Goal: Task Accomplishment & Management: Manage account settings

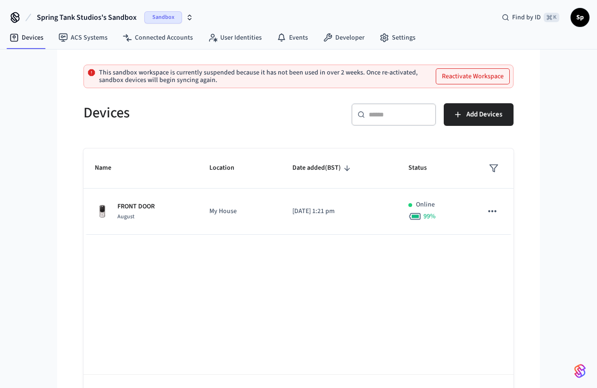
click at [452, 81] on button "Reactivate Workspace" at bounding box center [472, 76] width 73 height 15
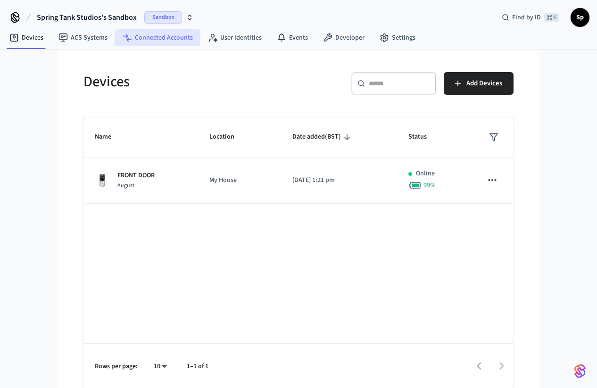
click at [154, 42] on link "Connected Accounts" at bounding box center [157, 37] width 85 height 17
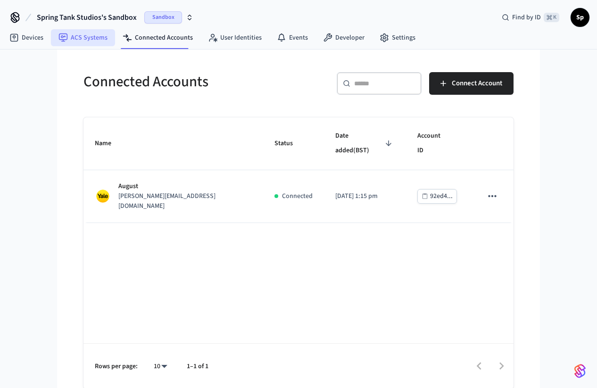
click at [101, 36] on link "ACS Systems" at bounding box center [83, 37] width 64 height 17
click at [92, 36] on link "ACS Systems" at bounding box center [83, 37] width 64 height 17
click at [181, 18] on span "Sandbox" at bounding box center [163, 17] width 38 height 12
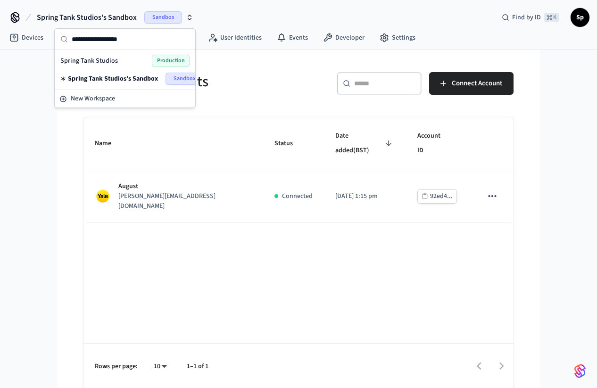
click at [137, 78] on span "Spring Tank Studios's Sandbox" at bounding box center [113, 78] width 90 height 9
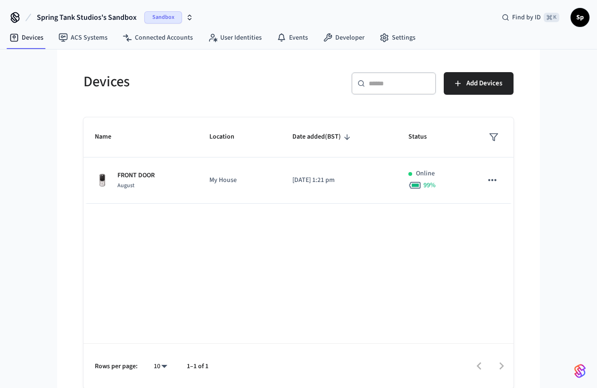
click at [163, 14] on span "Sandbox" at bounding box center [163, 17] width 38 height 12
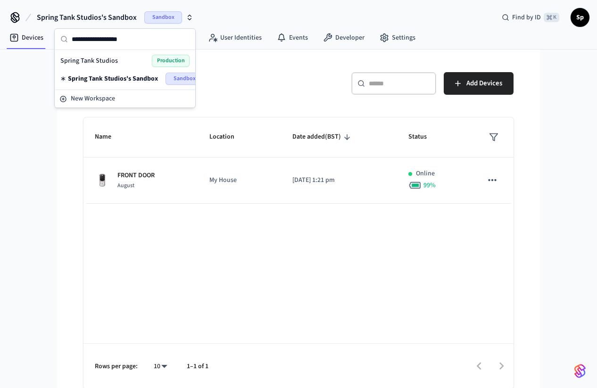
click at [126, 64] on div "Spring Tank Studios Production" at bounding box center [124, 61] width 129 height 12
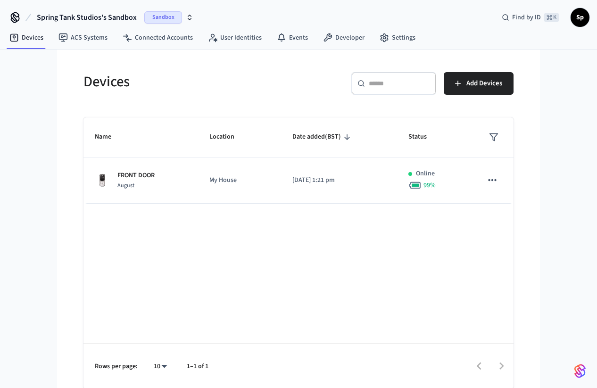
click at [167, 17] on span "Sandbox" at bounding box center [163, 17] width 38 height 12
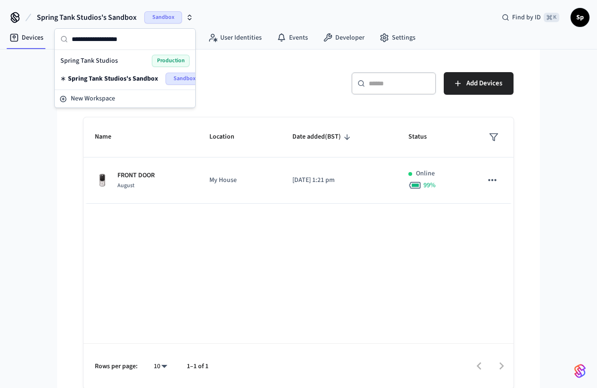
click at [139, 78] on span "Spring Tank Studios's Sandbox" at bounding box center [113, 78] width 90 height 9
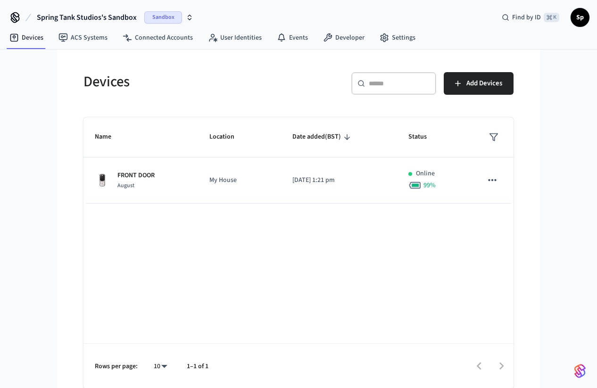
click at [162, 21] on span "Sandbox" at bounding box center [163, 17] width 38 height 12
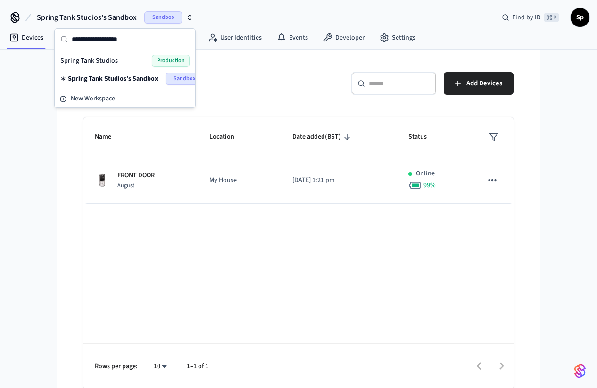
click at [171, 58] on span "Production" at bounding box center [171, 61] width 38 height 12
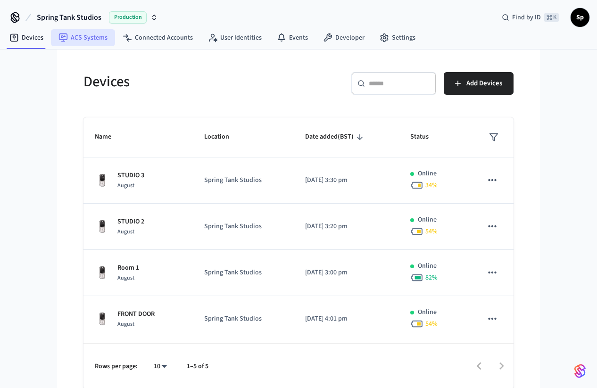
click at [84, 38] on link "ACS Systems" at bounding box center [83, 37] width 64 height 17
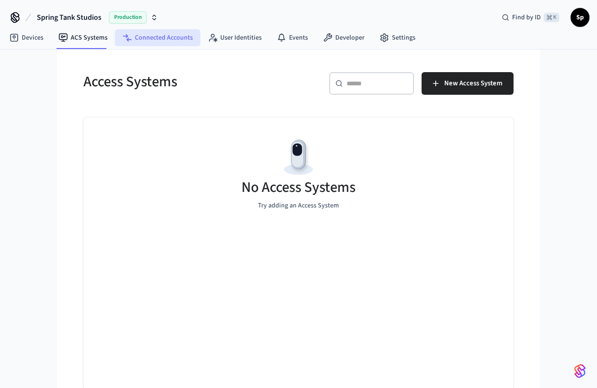
click at [167, 42] on link "Connected Accounts" at bounding box center [157, 37] width 85 height 17
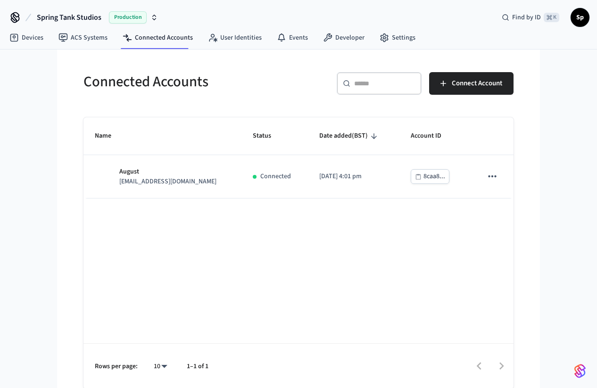
click at [127, 17] on span "Production" at bounding box center [128, 17] width 38 height 12
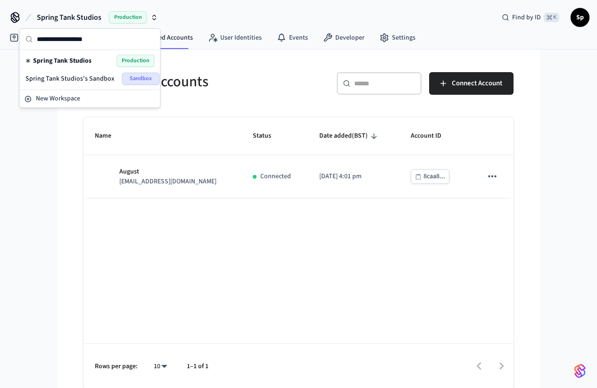
click at [129, 79] on span "Sandbox" at bounding box center [141, 79] width 38 height 12
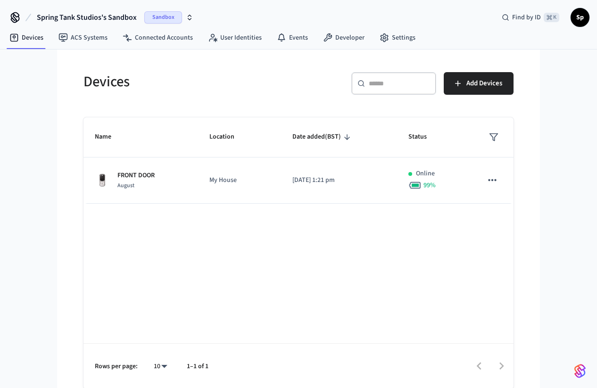
click at [165, 17] on span "Sandbox" at bounding box center [163, 17] width 38 height 12
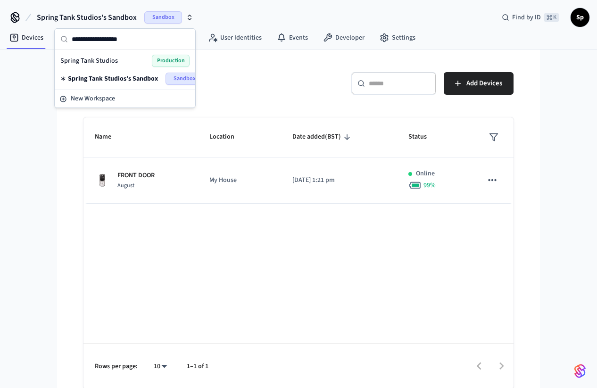
click at [170, 64] on span "Production" at bounding box center [171, 61] width 38 height 12
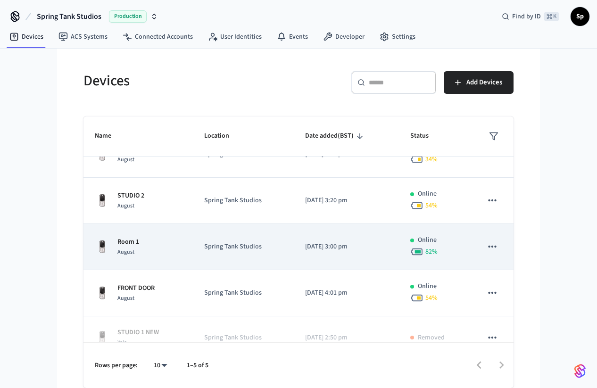
scroll to position [42, 0]
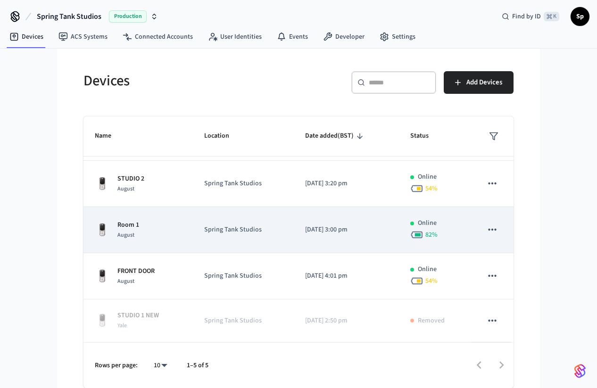
click at [495, 230] on icon "sticky table" at bounding box center [492, 230] width 8 height 2
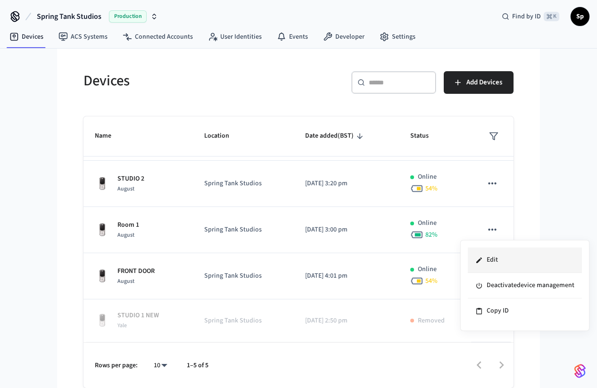
click at [494, 263] on li "Edit" at bounding box center [525, 260] width 114 height 25
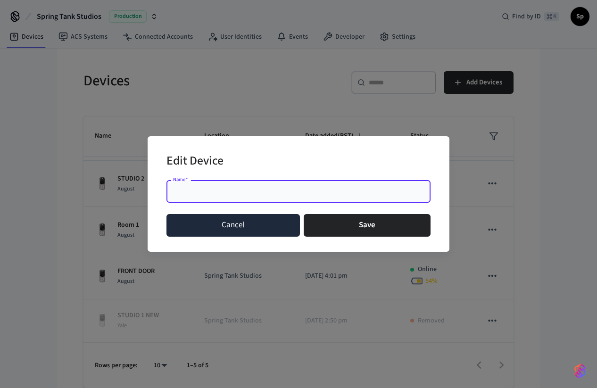
click at [234, 233] on button "Cancel" at bounding box center [234, 225] width 134 height 23
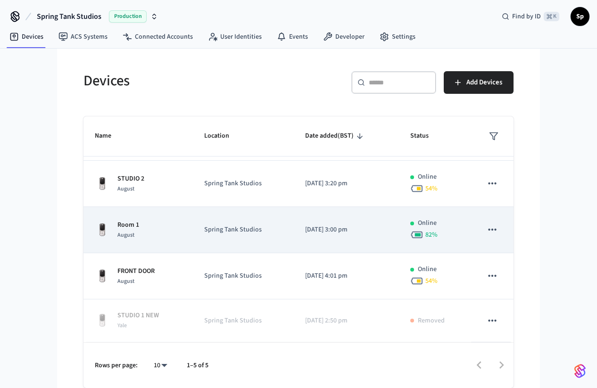
click at [260, 230] on p "Spring Tank Studios" at bounding box center [243, 230] width 78 height 10
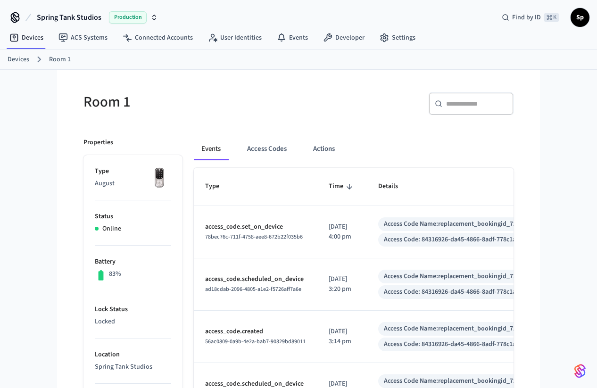
click at [50, 59] on link "Room 1" at bounding box center [60, 60] width 22 height 10
click at [25, 60] on link "Devices" at bounding box center [19, 60] width 22 height 10
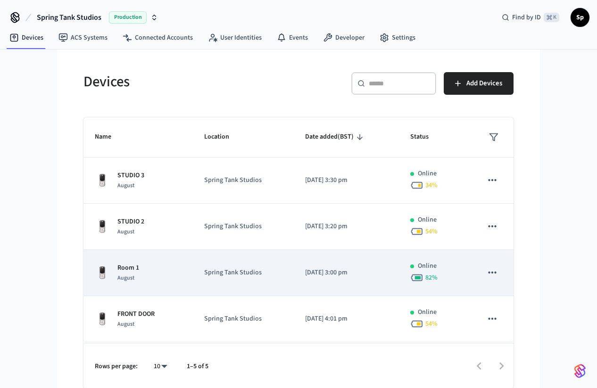
scroll to position [42, 0]
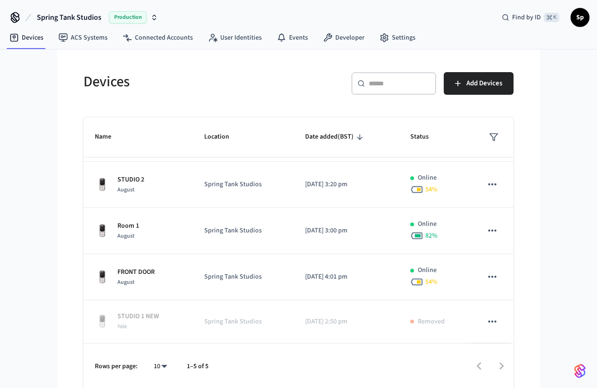
click at [575, 219] on div "Spring Tank Studios Production Find by ID ⌘ K Sp Devices ACS Systems Connected …" at bounding box center [298, 194] width 597 height 389
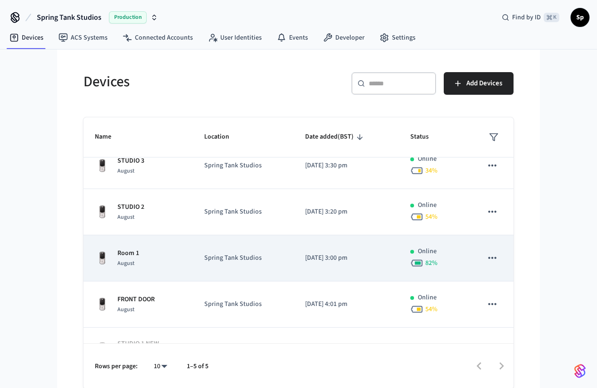
scroll to position [5, 0]
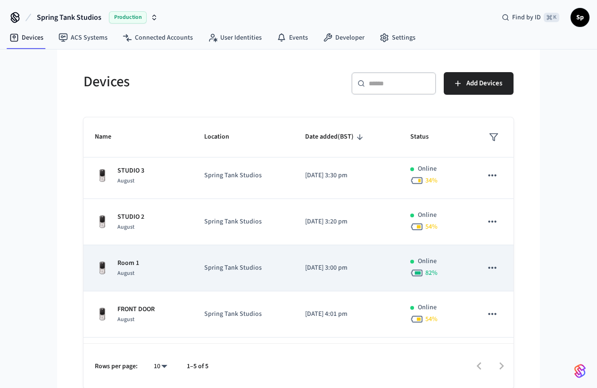
click at [488, 265] on icon "sticky table" at bounding box center [492, 268] width 12 height 12
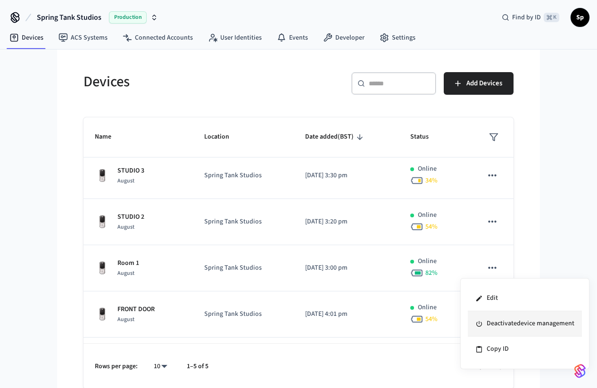
click at [500, 322] on li "Deactivate device management" at bounding box center [525, 323] width 114 height 25
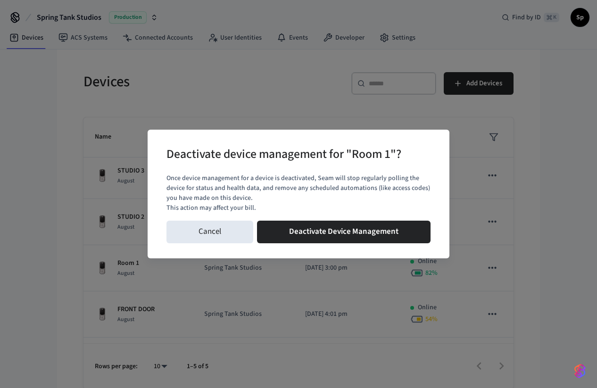
drag, startPoint x: 411, startPoint y: 233, endPoint x: 546, endPoint y: 359, distance: 184.6
click at [546, 359] on div "Deactivate device management for "Room 1"? Once device management for a device …" at bounding box center [298, 194] width 597 height 388
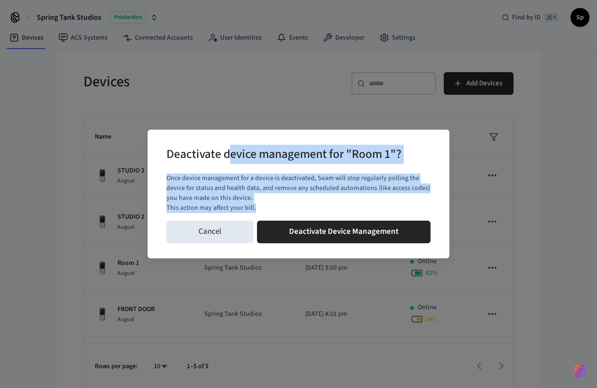
drag, startPoint x: 253, startPoint y: 206, endPoint x: 227, endPoint y: 159, distance: 53.4
click at [227, 159] on div "Deactivate device management for "Room 1"? Once device management for a device …" at bounding box center [299, 194] width 302 height 129
click at [227, 159] on h2 "Deactivate device management for "Room 1"?" at bounding box center [284, 155] width 235 height 29
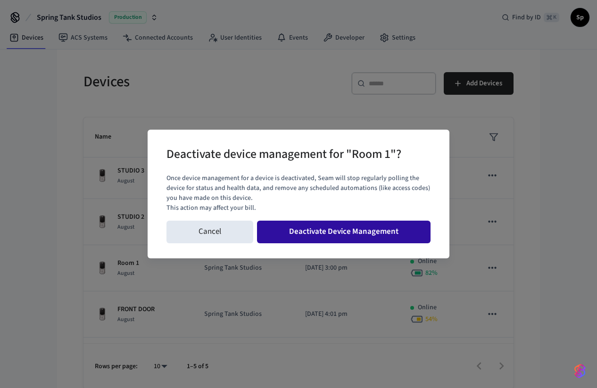
click at [304, 228] on button "Deactivate Device Management" at bounding box center [344, 232] width 174 height 23
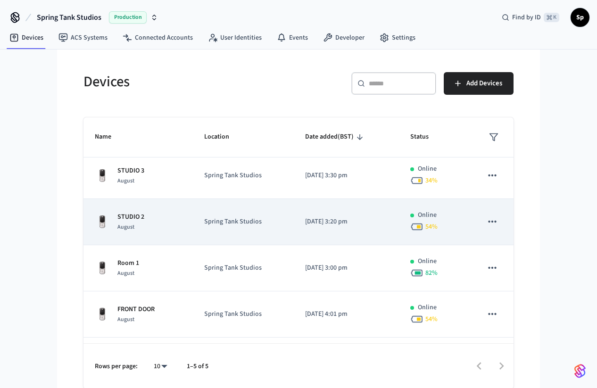
drag, startPoint x: 304, startPoint y: 228, endPoint x: 301, endPoint y: 209, distance: 19.7
click at [302, 225] on td "[DATE] 3:20 pm" at bounding box center [346, 222] width 105 height 46
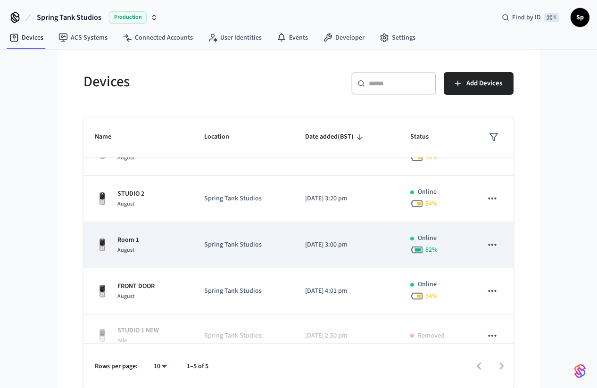
scroll to position [42, 0]
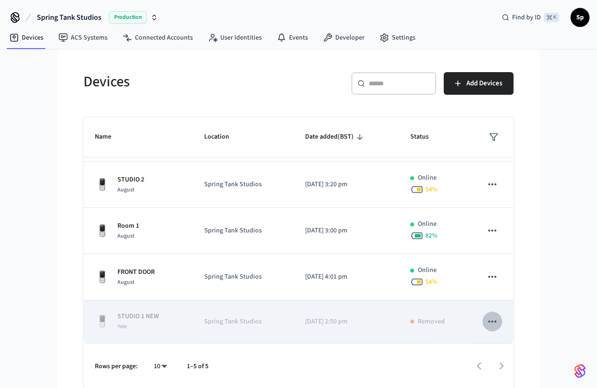
click at [492, 318] on icon "sticky table" at bounding box center [492, 322] width 12 height 12
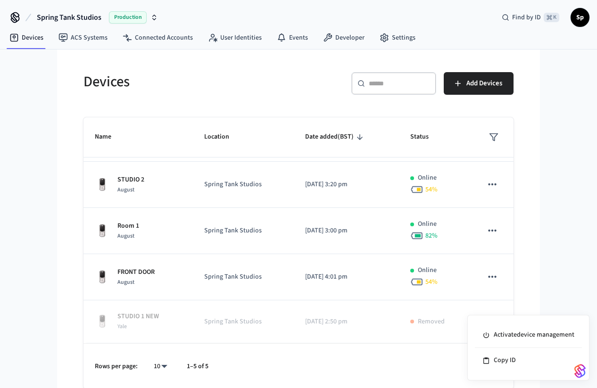
click at [545, 273] on div at bounding box center [298, 194] width 597 height 388
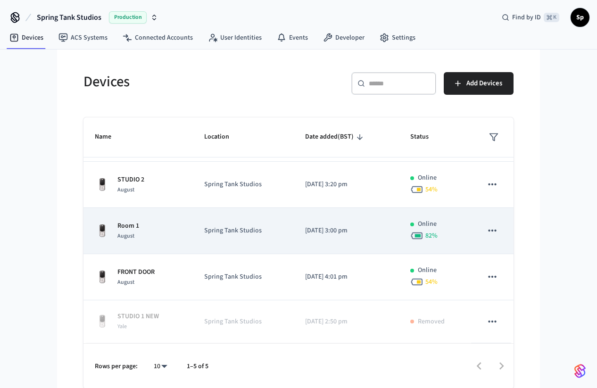
click at [486, 228] on icon "sticky table" at bounding box center [492, 231] width 12 height 12
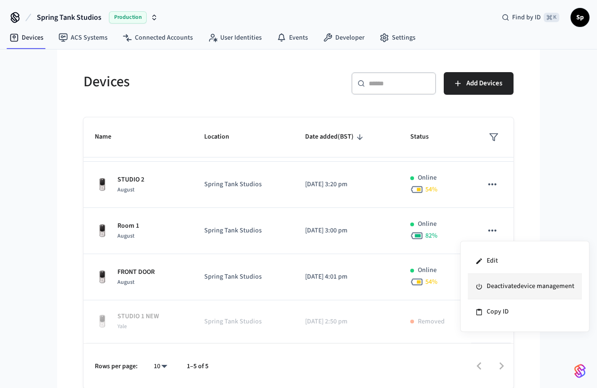
click at [494, 290] on li "Deactivate device management" at bounding box center [525, 286] width 114 height 25
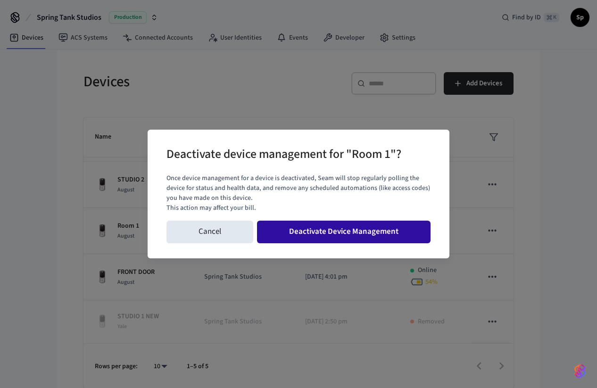
click at [355, 239] on button "Deactivate Device Management" at bounding box center [344, 232] width 174 height 23
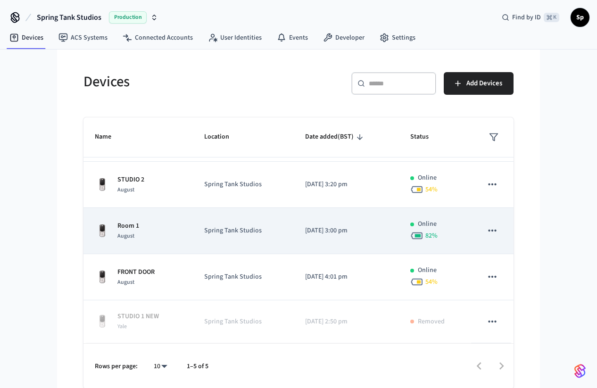
click at [335, 235] on p "[DATE] 3:00 pm" at bounding box center [346, 231] width 83 height 10
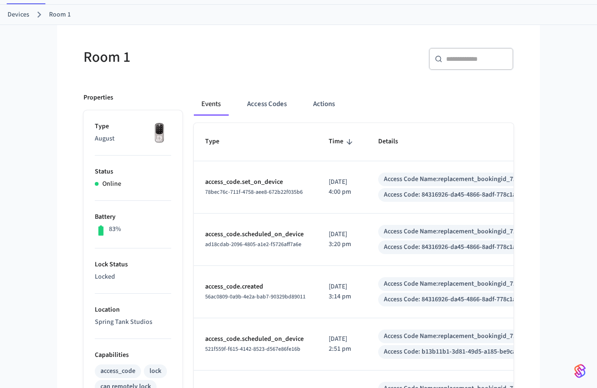
scroll to position [43, 0]
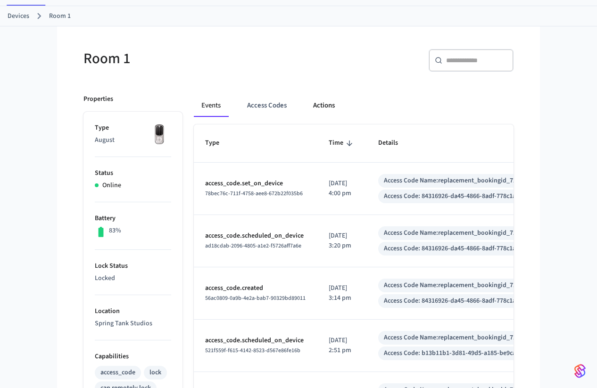
click at [322, 102] on button "Actions" at bounding box center [324, 105] width 37 height 23
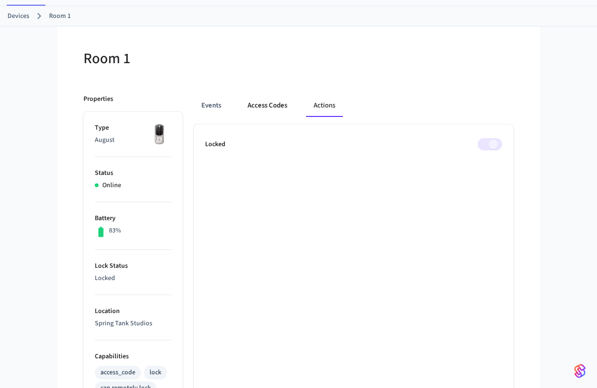
click at [278, 101] on button "Access Codes" at bounding box center [267, 105] width 55 height 23
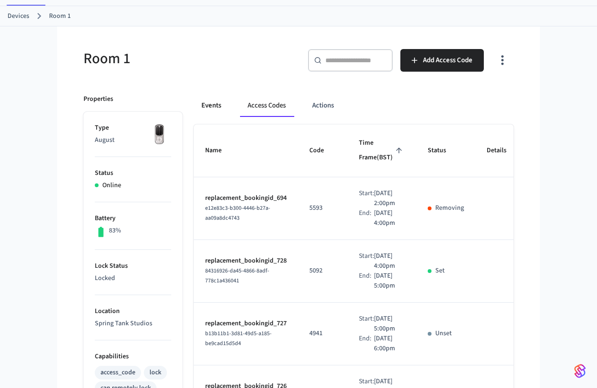
click at [218, 106] on button "Events" at bounding box center [211, 105] width 35 height 23
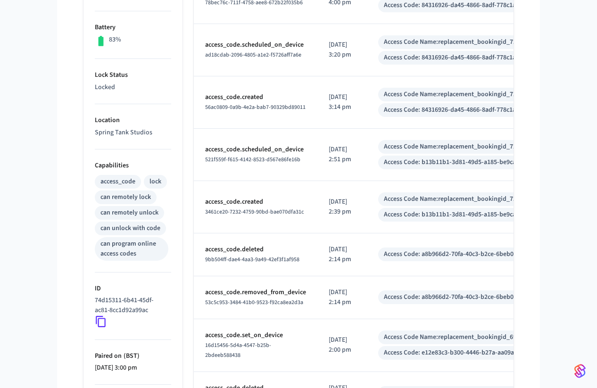
scroll to position [0, 0]
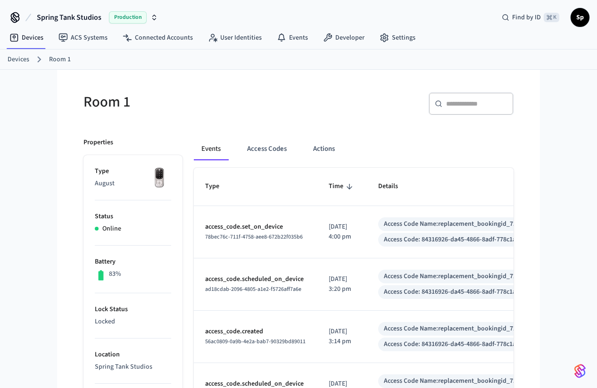
click at [25, 59] on link "Devices" at bounding box center [19, 60] width 22 height 10
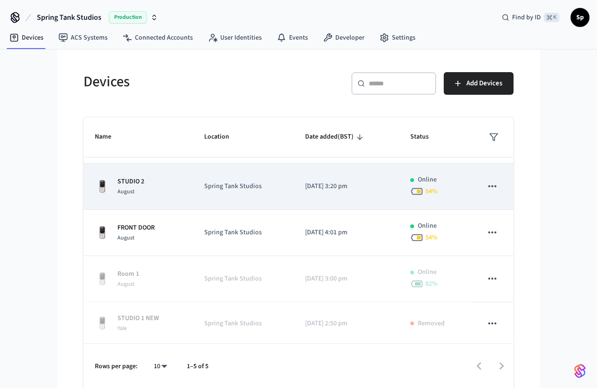
scroll to position [42, 0]
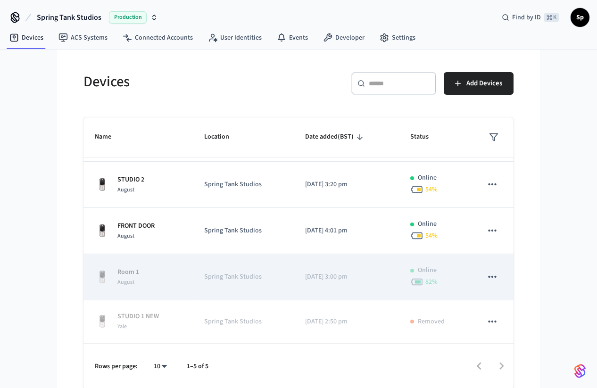
click at [390, 273] on td "[DATE] 3:00 pm" at bounding box center [346, 277] width 105 height 46
click at [496, 277] on icon "sticky table" at bounding box center [492, 277] width 8 height 2
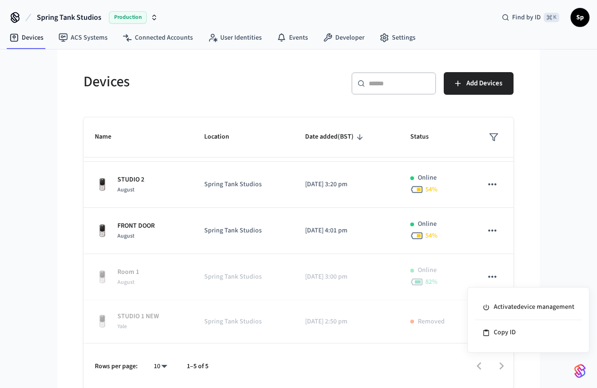
click at [540, 247] on div at bounding box center [298, 194] width 597 height 388
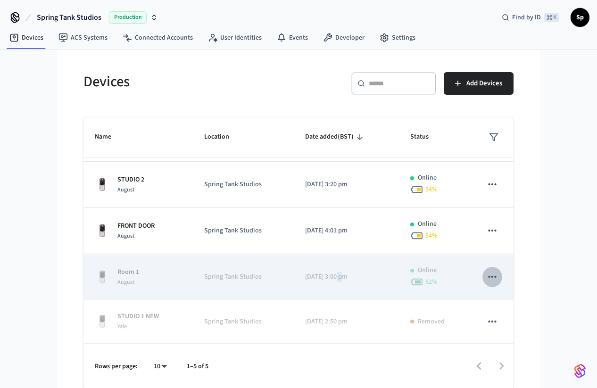
click at [492, 275] on icon "sticky table" at bounding box center [492, 277] width 12 height 12
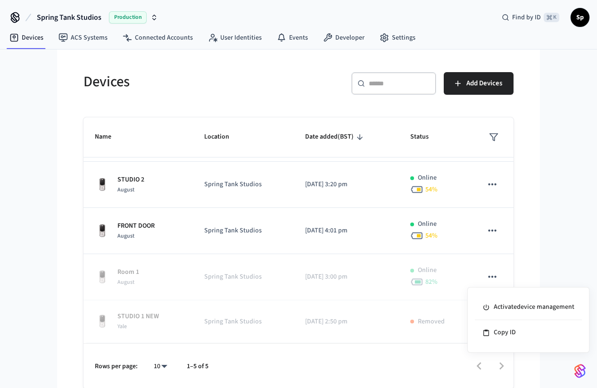
click at [550, 260] on div at bounding box center [298, 194] width 597 height 388
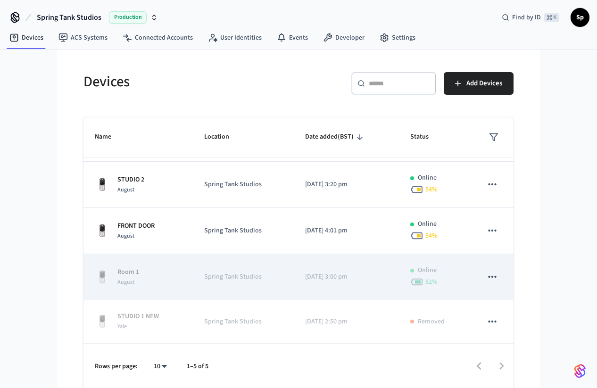
click at [324, 264] on td "[DATE] 3:00 pm" at bounding box center [346, 277] width 105 height 46
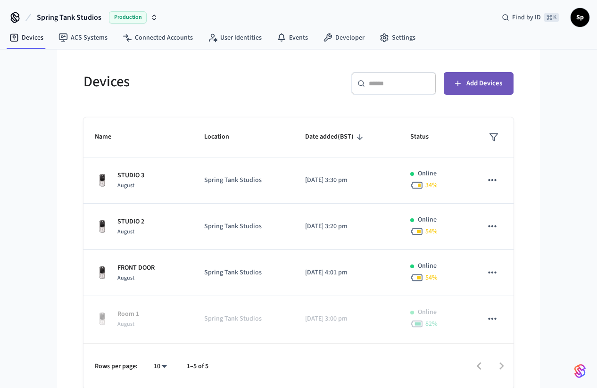
click at [454, 79] on icon "button" at bounding box center [457, 83] width 9 height 9
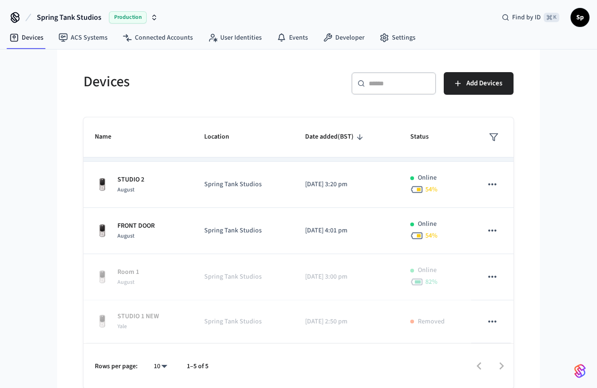
scroll to position [1, 0]
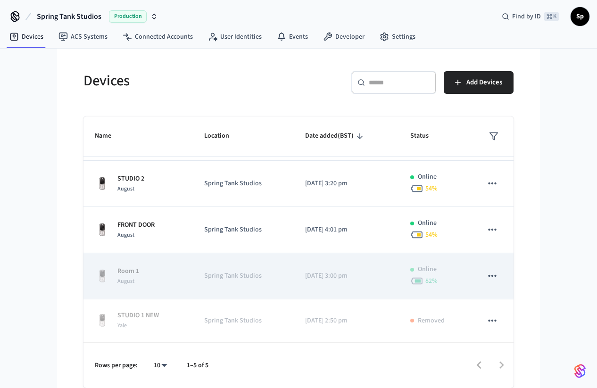
click at [255, 268] on td "Spring Tank Studios" at bounding box center [243, 276] width 101 height 46
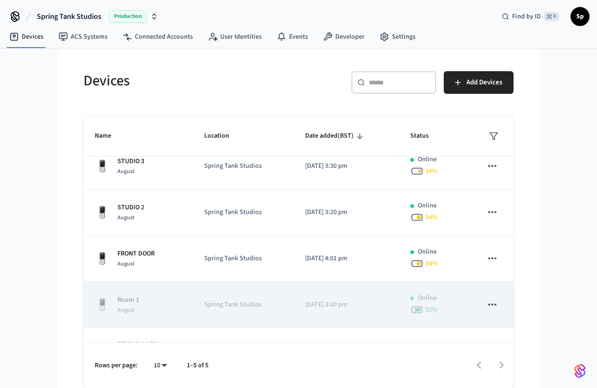
scroll to position [42, 0]
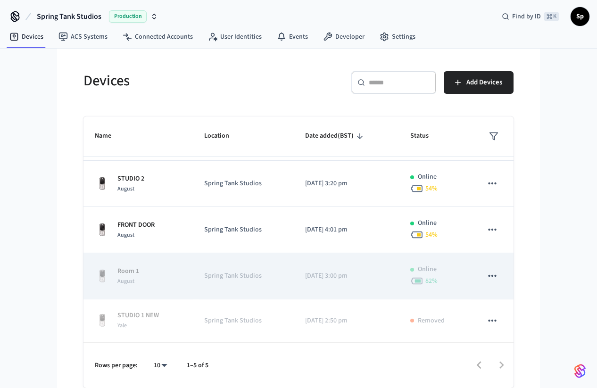
click at [494, 271] on icon "sticky table" at bounding box center [492, 276] width 12 height 12
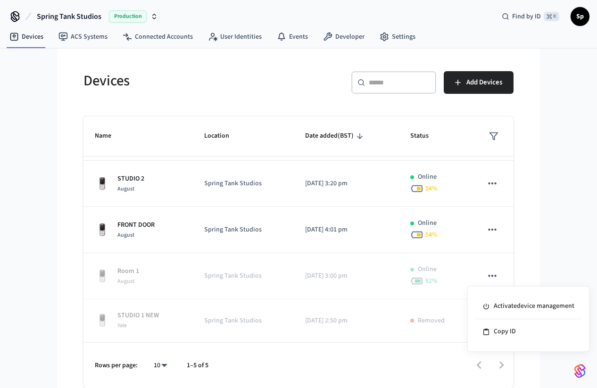
click at [542, 254] on div at bounding box center [298, 194] width 597 height 388
click at [33, 41] on link "Devices" at bounding box center [26, 36] width 49 height 17
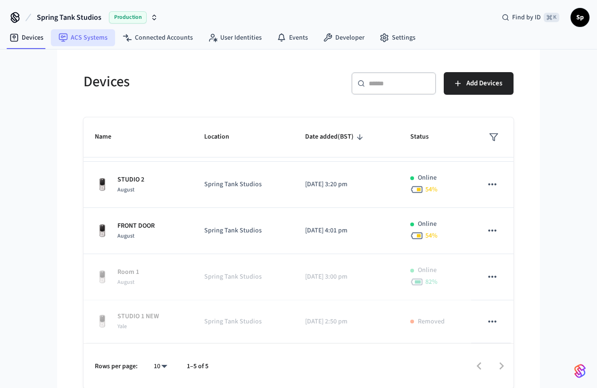
click at [70, 39] on link "ACS Systems" at bounding box center [83, 37] width 64 height 17
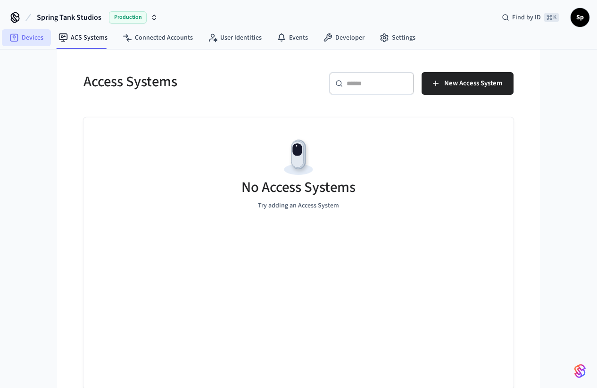
click at [22, 41] on link "Devices" at bounding box center [26, 37] width 49 height 17
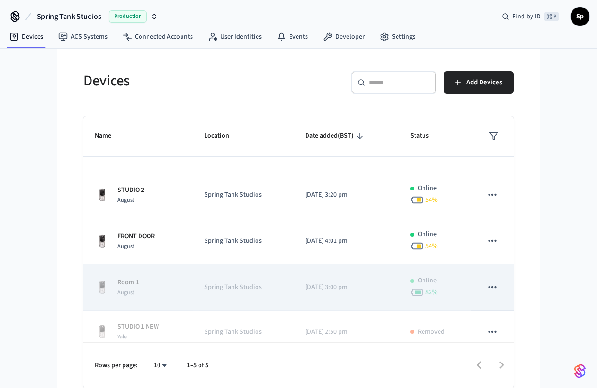
scroll to position [42, 0]
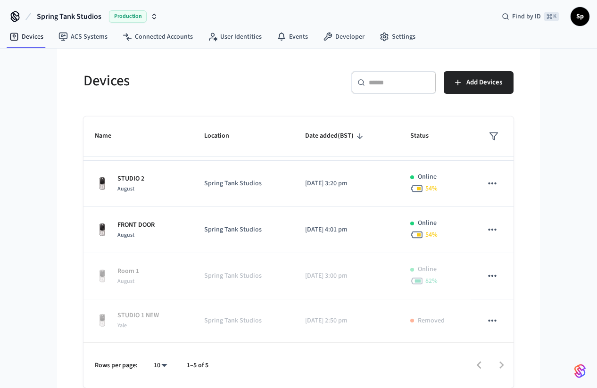
click at [126, 17] on span "Production" at bounding box center [128, 16] width 38 height 12
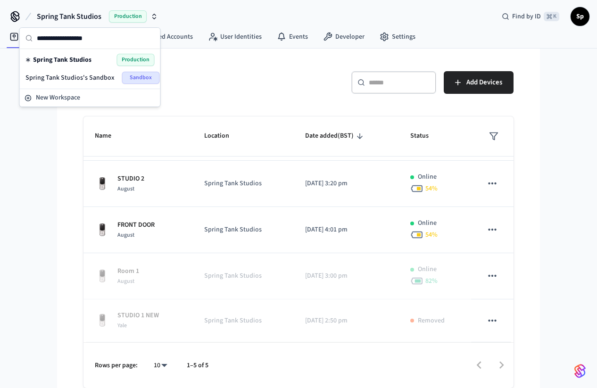
click at [126, 17] on span "Production" at bounding box center [128, 16] width 38 height 12
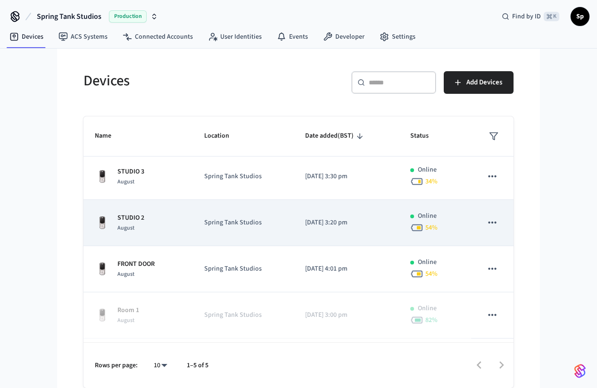
scroll to position [0, 0]
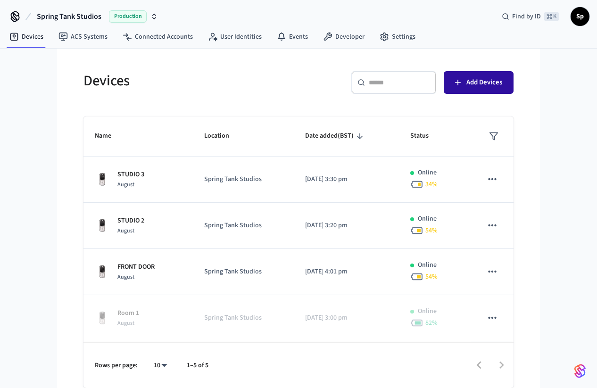
click at [475, 91] on button "Add Devices" at bounding box center [479, 82] width 70 height 23
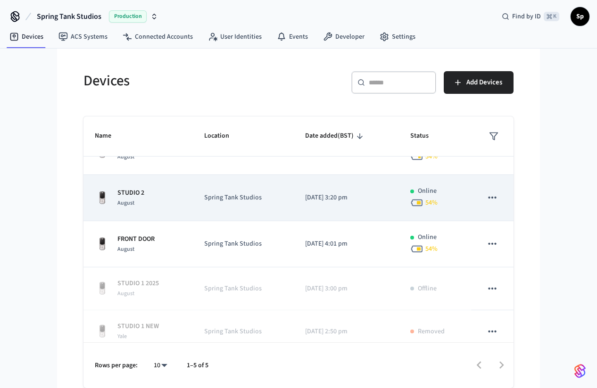
scroll to position [39, 0]
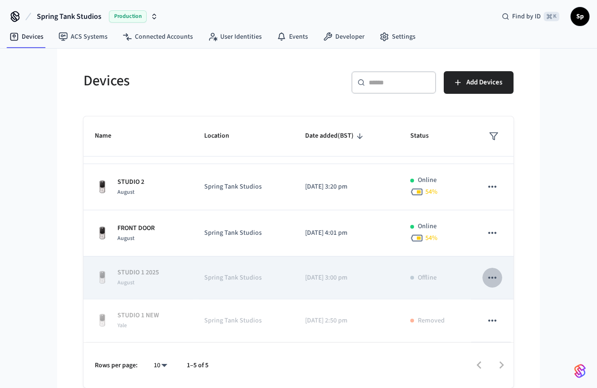
click at [491, 278] on icon "sticky table" at bounding box center [492, 278] width 12 height 12
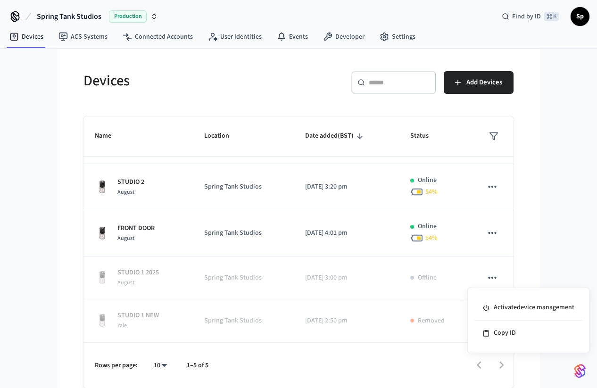
click at [558, 274] on div at bounding box center [298, 194] width 597 height 388
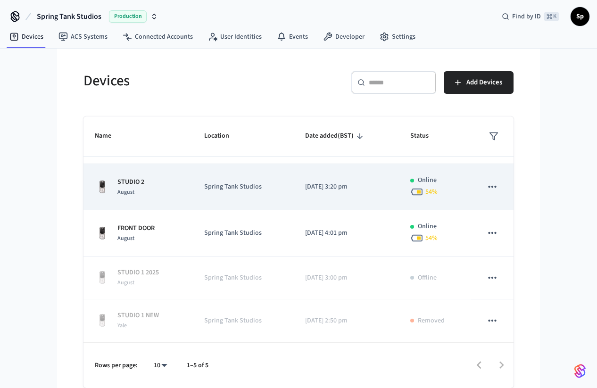
scroll to position [0, 0]
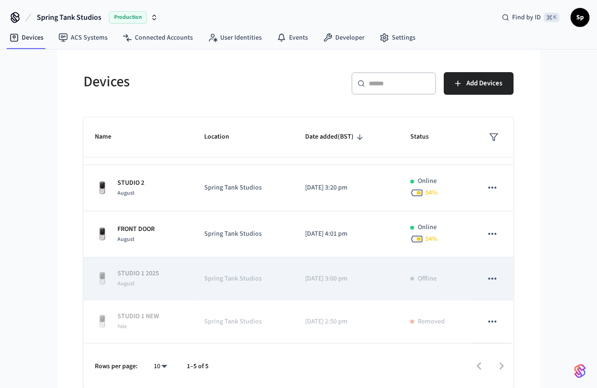
click at [490, 276] on icon "sticky table" at bounding box center [492, 279] width 12 height 12
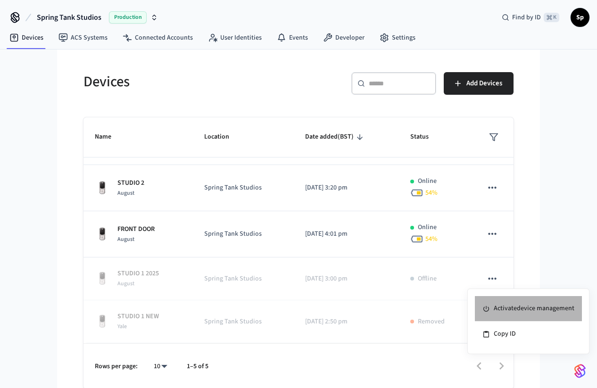
click at [520, 306] on li "Activate device management" at bounding box center [528, 308] width 107 height 25
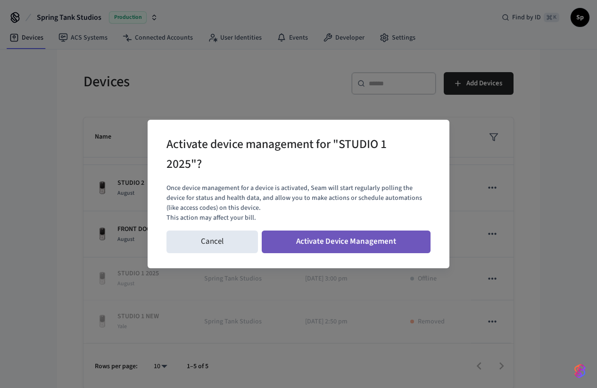
click at [390, 243] on button "Activate Device Management" at bounding box center [346, 242] width 169 height 23
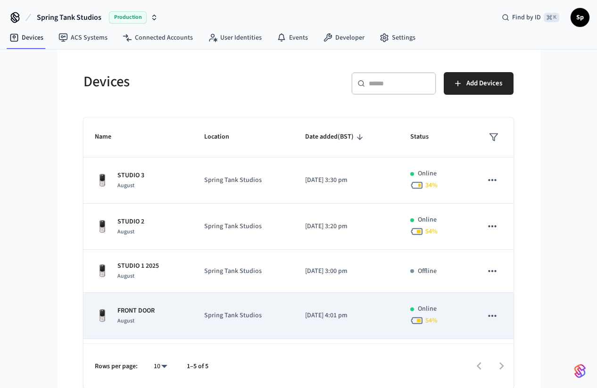
scroll to position [39, 0]
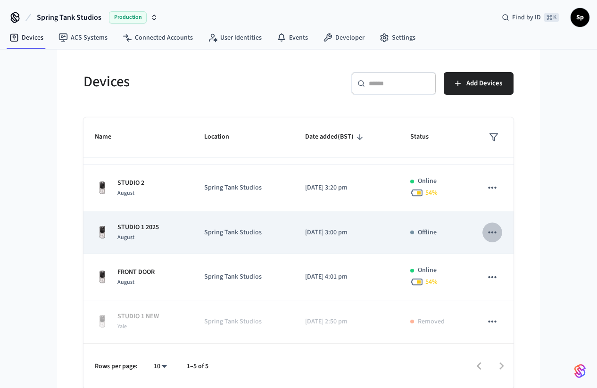
click at [490, 235] on icon "sticky table" at bounding box center [492, 232] width 12 height 12
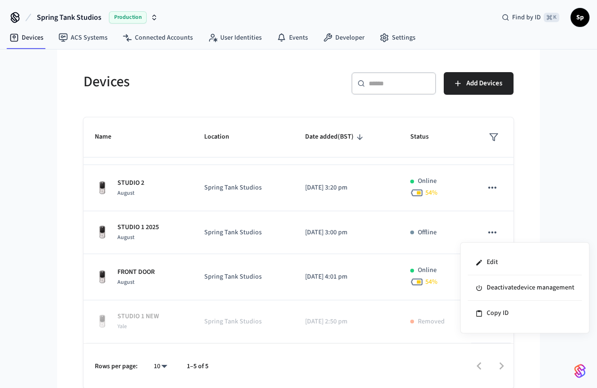
click at [563, 206] on div at bounding box center [298, 194] width 597 height 388
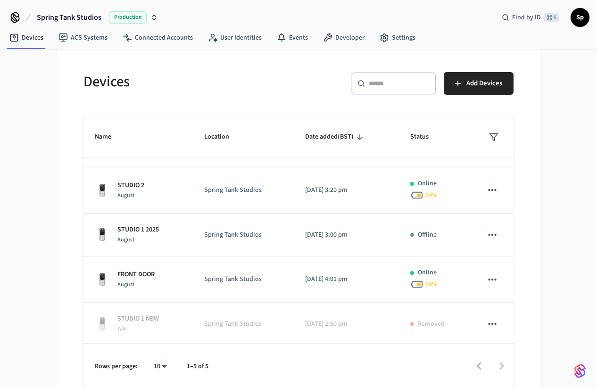
scroll to position [39, 0]
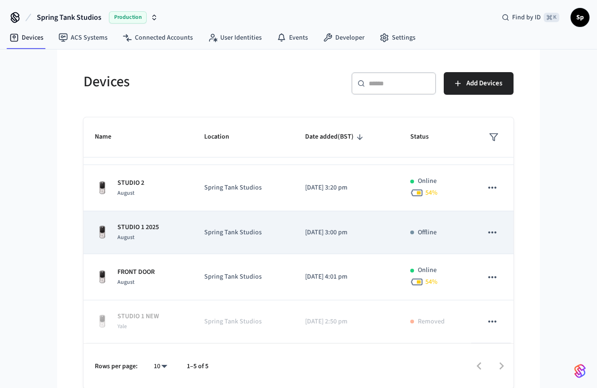
click at [339, 228] on p "[DATE] 3:00 pm" at bounding box center [346, 233] width 83 height 10
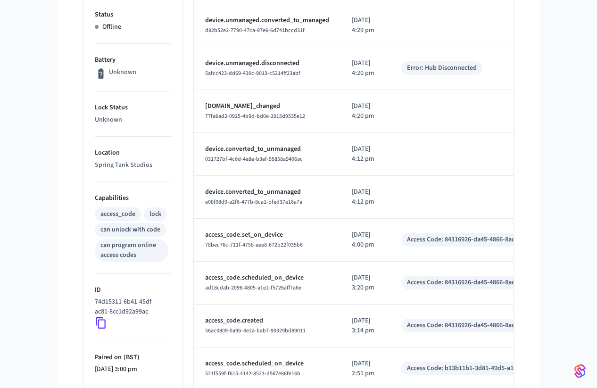
scroll to position [209, 0]
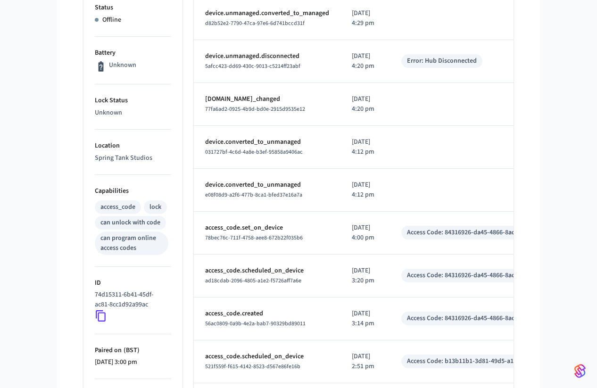
click at [100, 316] on icon at bounding box center [101, 316] width 12 height 12
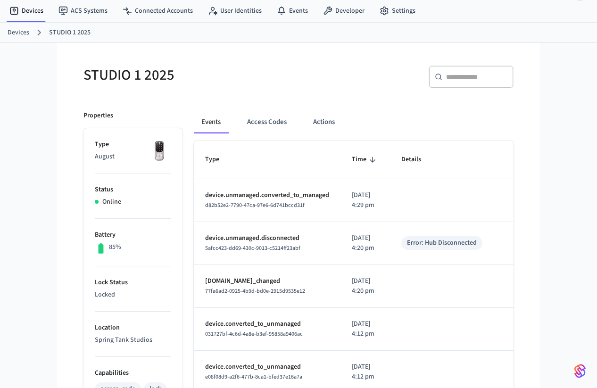
scroll to position [0, 0]
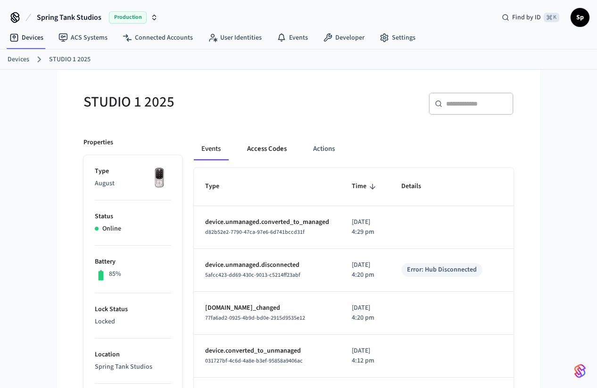
click at [263, 155] on button "Access Codes" at bounding box center [267, 149] width 55 height 23
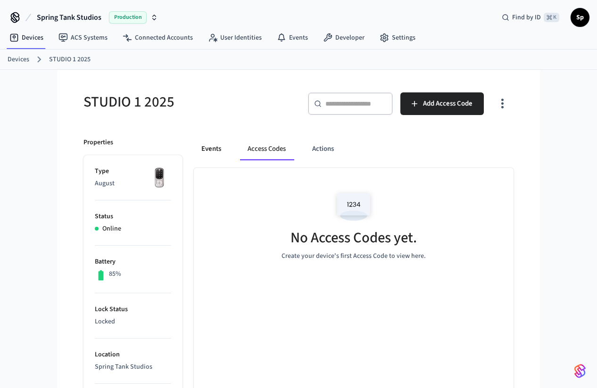
click at [209, 150] on button "Events" at bounding box center [211, 149] width 35 height 23
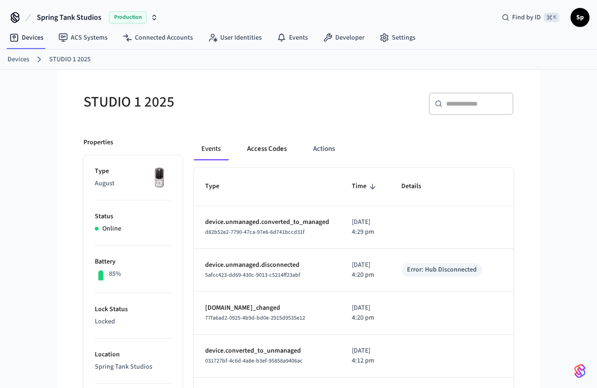
click at [260, 148] on button "Access Codes" at bounding box center [267, 149] width 55 height 23
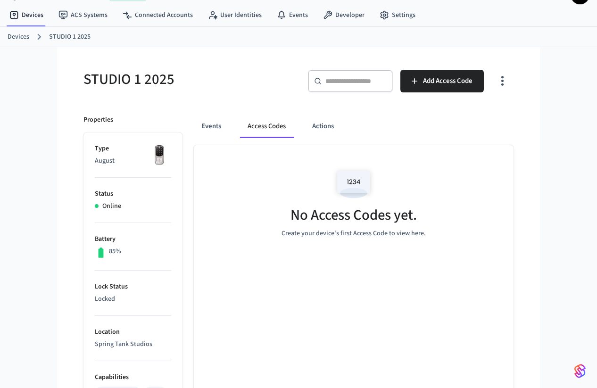
scroll to position [25, 0]
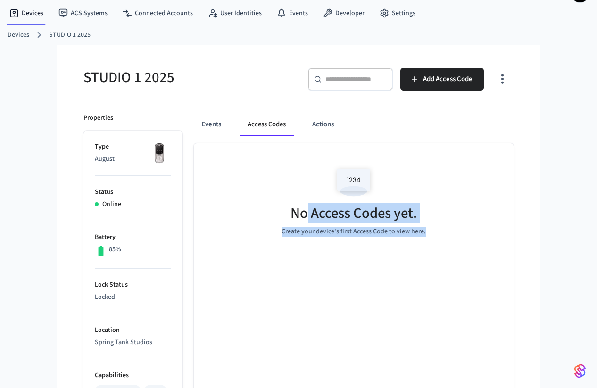
drag, startPoint x: 347, startPoint y: 239, endPoint x: 308, endPoint y: 206, distance: 51.6
click at [308, 205] on div "No Access Codes yet. Create your device's first Access Code to view here." at bounding box center [354, 199] width 320 height 112
click at [308, 206] on h5 "No Access Codes yet." at bounding box center [354, 213] width 126 height 19
drag, startPoint x: 292, startPoint y: 212, endPoint x: 347, endPoint y: 250, distance: 67.1
click at [346, 250] on div "No Access Codes yet. Create your device's first Access Code to view here." at bounding box center [354, 199] width 320 height 112
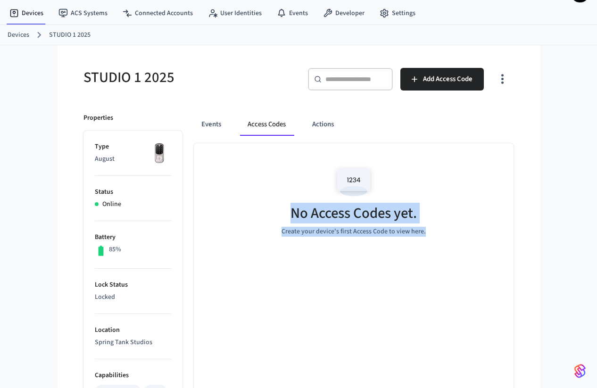
click at [347, 250] on div "No Access Codes yet. Create your device's first Access Code to view here." at bounding box center [354, 199] width 320 height 112
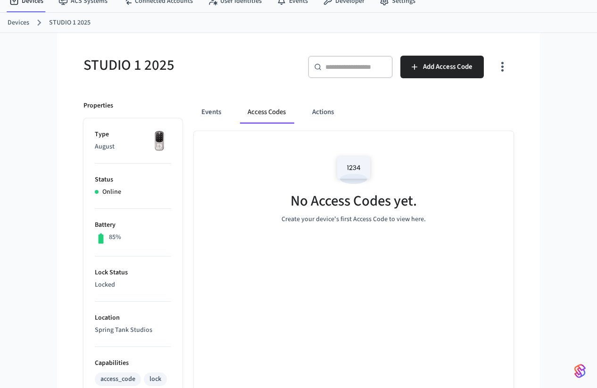
scroll to position [40, 0]
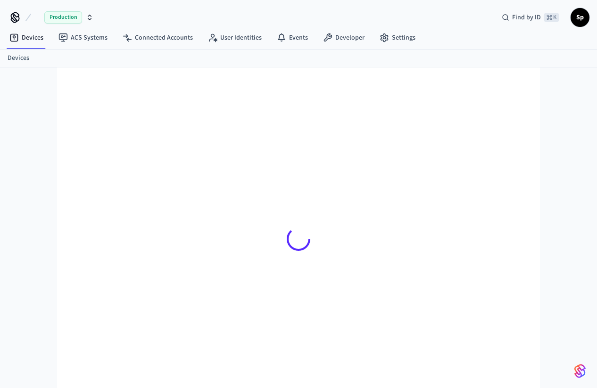
scroll to position [13, 0]
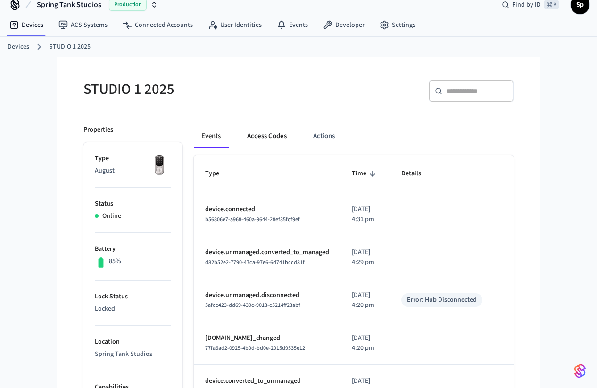
click at [258, 135] on button "Access Codes" at bounding box center [267, 136] width 55 height 23
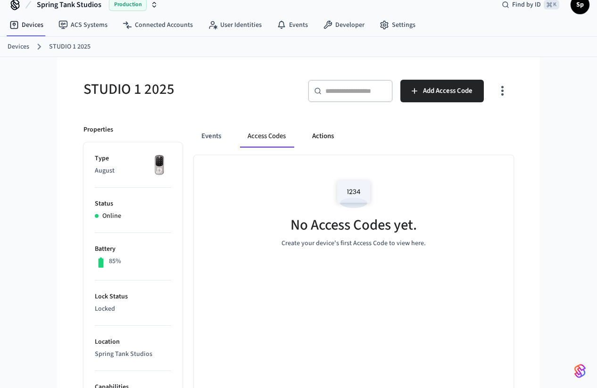
click at [329, 137] on button "Actions" at bounding box center [323, 136] width 37 height 23
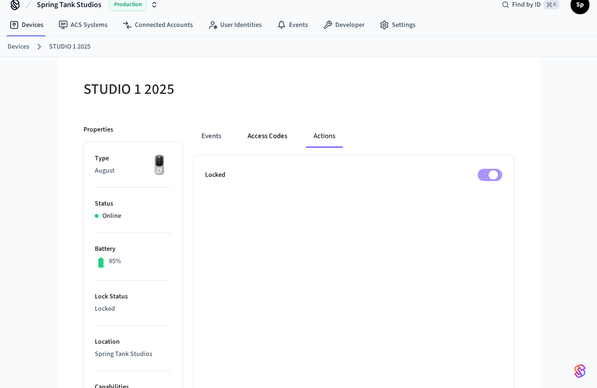
click at [277, 139] on button "Access Codes" at bounding box center [267, 136] width 55 height 23
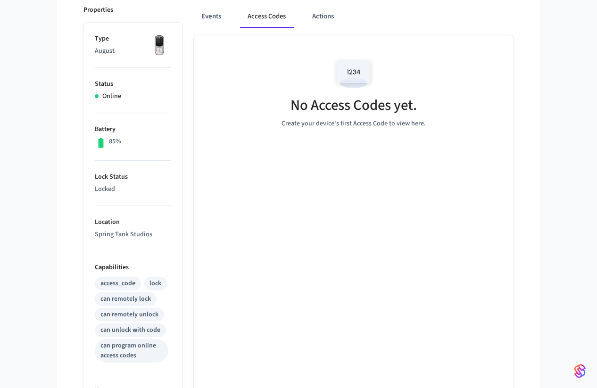
scroll to position [0, 0]
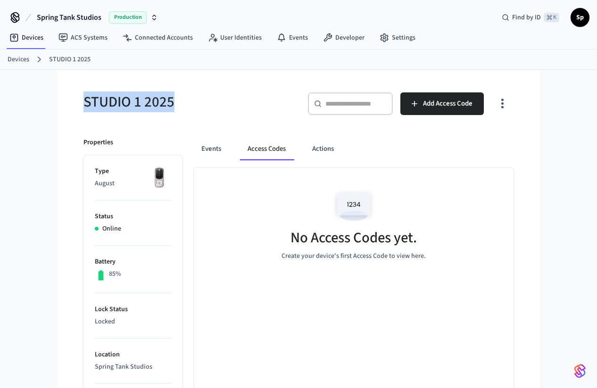
drag, startPoint x: 171, startPoint y: 101, endPoint x: 66, endPoint y: 101, distance: 104.8
click at [66, 101] on div "STUDIO 1 2025 ​ ​ Add Access Code Properties Type August Status Online Battery …" at bounding box center [298, 390] width 483 height 640
click at [215, 144] on button "Events" at bounding box center [211, 149] width 35 height 23
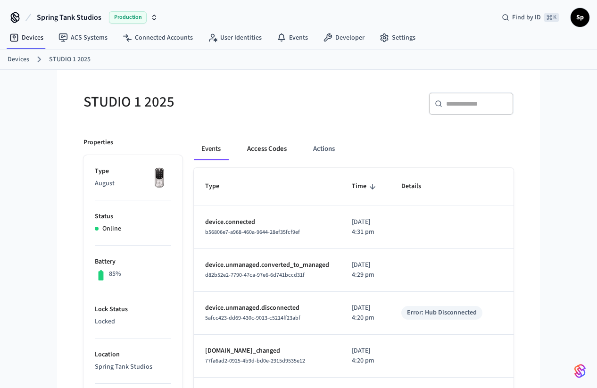
click at [259, 149] on button "Access Codes" at bounding box center [267, 149] width 55 height 23
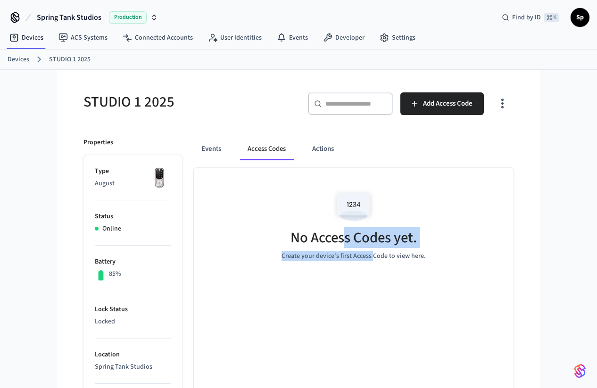
drag, startPoint x: 373, startPoint y: 261, endPoint x: 347, endPoint y: 230, distance: 40.2
click at [347, 230] on div "No Access Codes yet. Create your device's first Access Code to view here." at bounding box center [354, 224] width 320 height 112
click at [347, 230] on h5 "No Access Codes yet." at bounding box center [354, 237] width 126 height 19
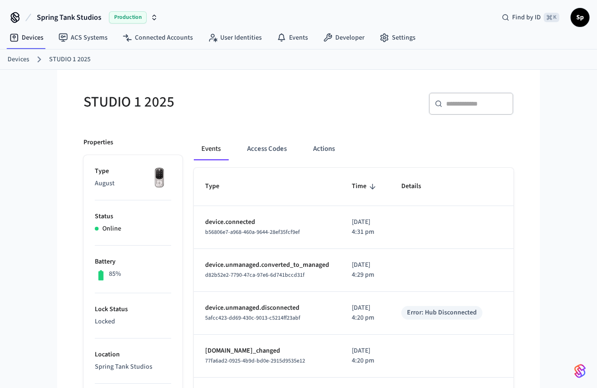
scroll to position [8, 0]
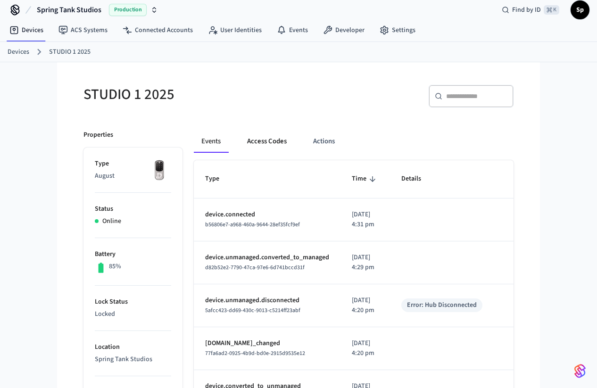
click at [275, 138] on button "Access Codes" at bounding box center [267, 141] width 55 height 23
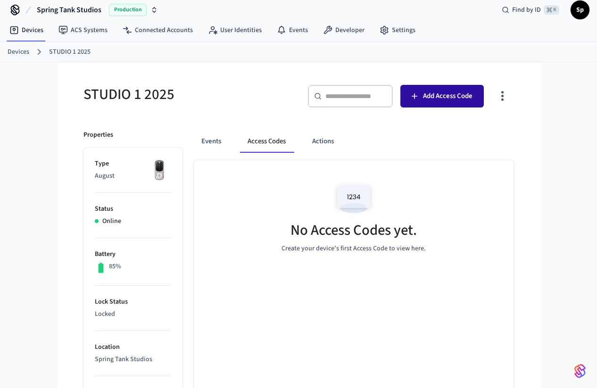
click at [423, 95] on button "Add Access Code" at bounding box center [443, 96] width 84 height 23
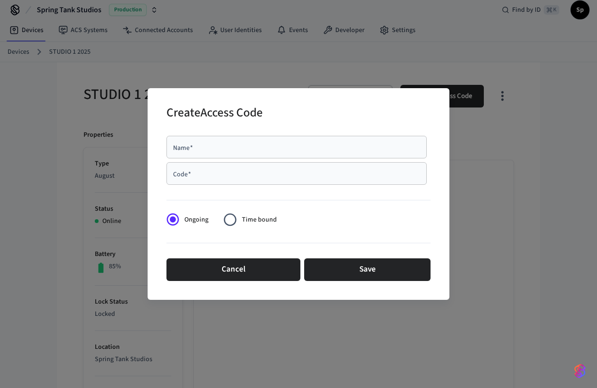
click at [209, 145] on input "Name   *" at bounding box center [296, 146] width 249 height 9
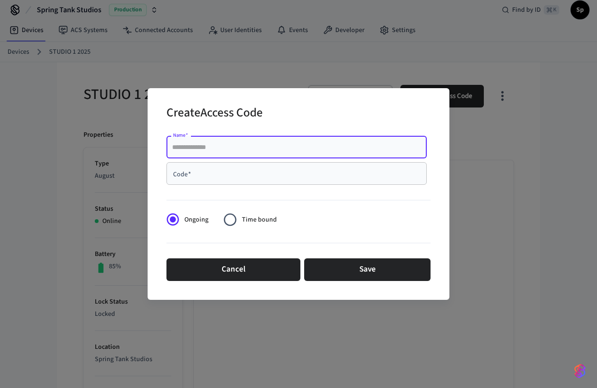
click at [218, 202] on div at bounding box center [299, 198] width 264 height 19
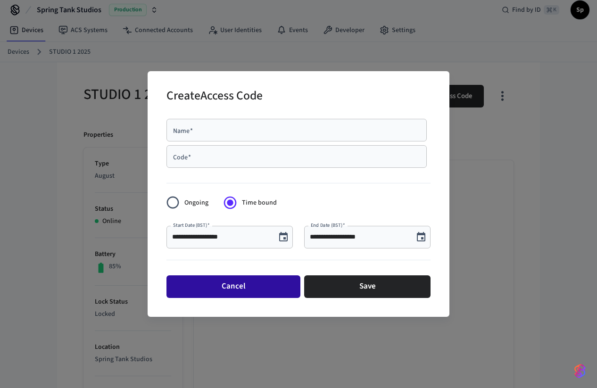
click at [259, 288] on button "Cancel" at bounding box center [234, 287] width 134 height 23
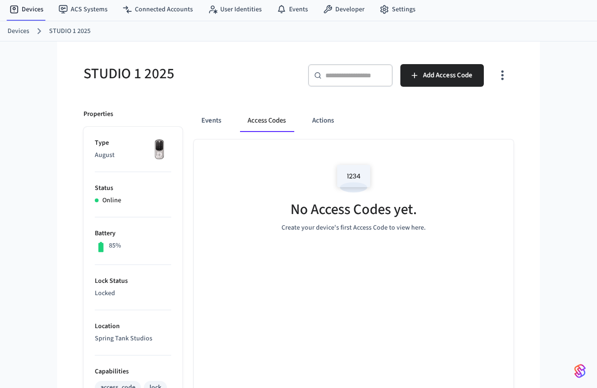
scroll to position [30, 0]
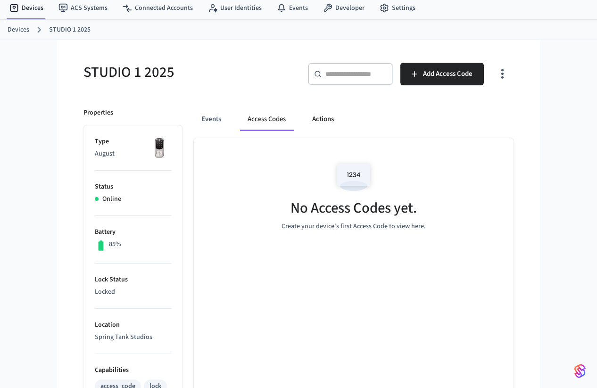
click at [327, 126] on button "Actions" at bounding box center [323, 119] width 37 height 23
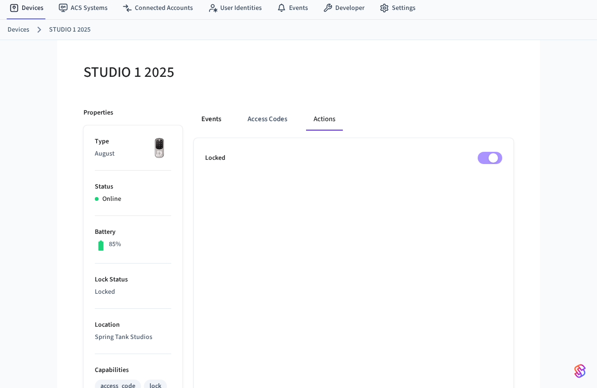
click at [202, 122] on button "Events" at bounding box center [211, 119] width 35 height 23
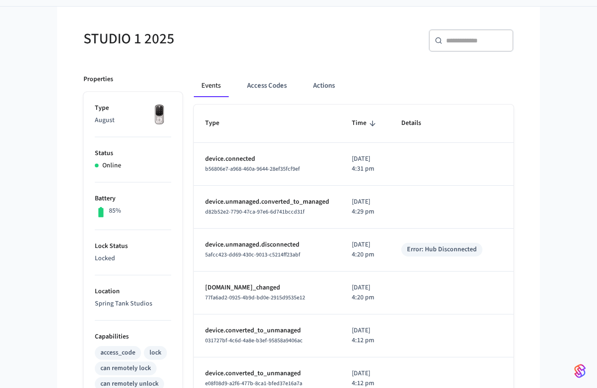
scroll to position [0, 0]
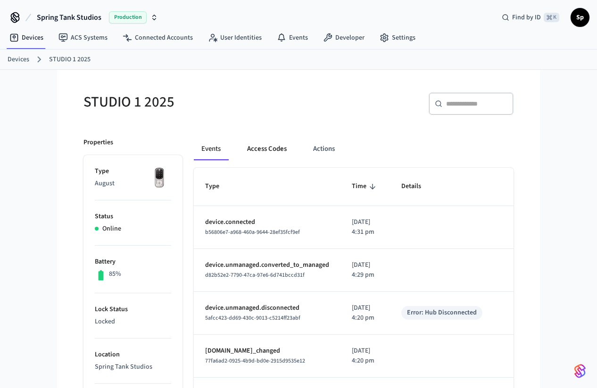
click at [265, 141] on button "Access Codes" at bounding box center [267, 149] width 55 height 23
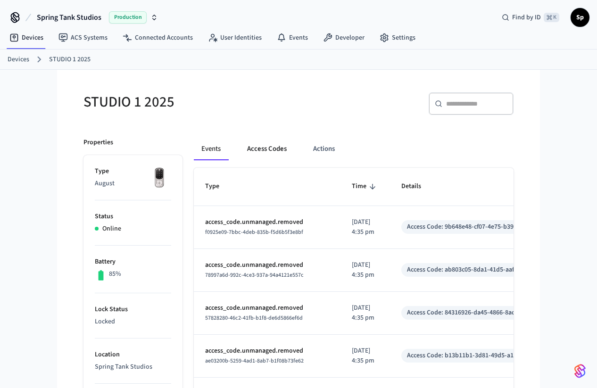
click at [273, 151] on button "Access Codes" at bounding box center [267, 149] width 55 height 23
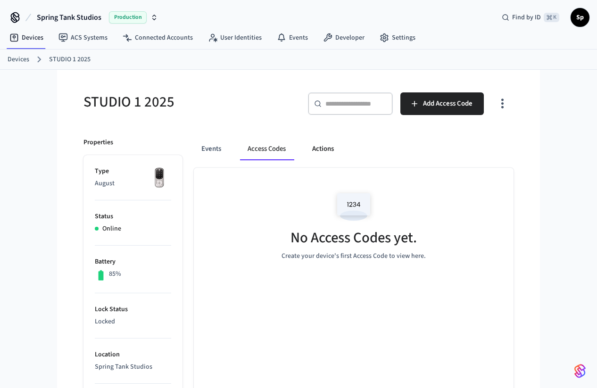
click at [328, 147] on button "Actions" at bounding box center [323, 149] width 37 height 23
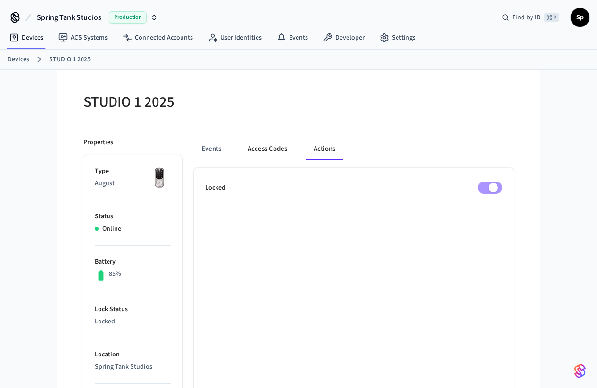
click at [273, 146] on button "Access Codes" at bounding box center [267, 149] width 55 height 23
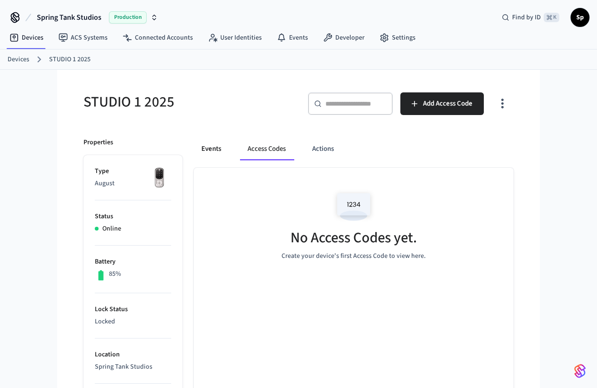
click at [215, 152] on button "Events" at bounding box center [211, 149] width 35 height 23
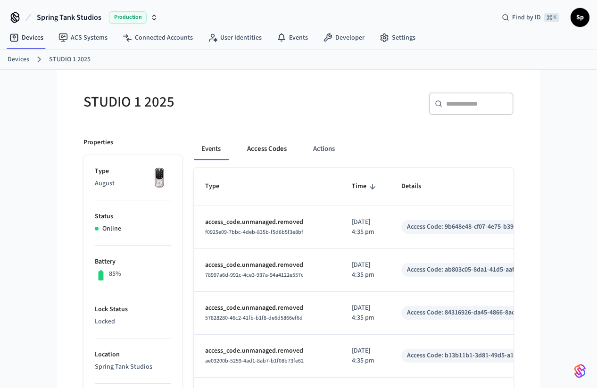
click at [267, 151] on button "Access Codes" at bounding box center [267, 149] width 55 height 23
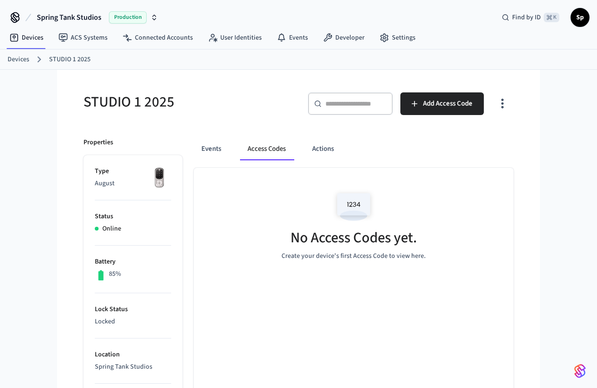
click at [508, 106] on icon "button" at bounding box center [502, 103] width 15 height 15
click at [440, 226] on div at bounding box center [298, 194] width 597 height 388
click at [501, 103] on icon "button" at bounding box center [502, 103] width 15 height 15
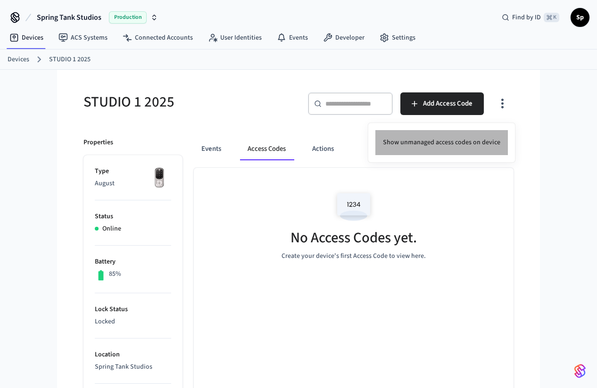
click at [464, 152] on li "Show unmanaged access codes on device" at bounding box center [442, 142] width 133 height 25
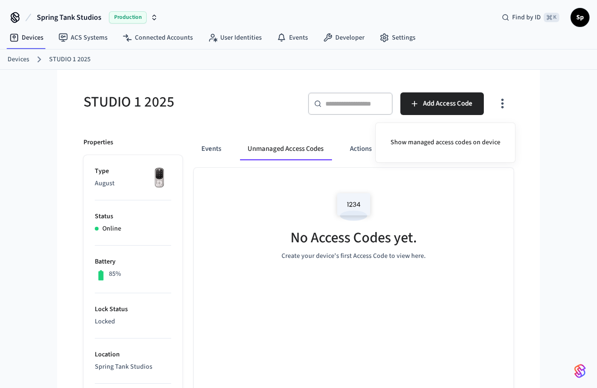
click at [448, 217] on div at bounding box center [298, 194] width 597 height 388
click at [207, 155] on button "Events" at bounding box center [211, 149] width 35 height 23
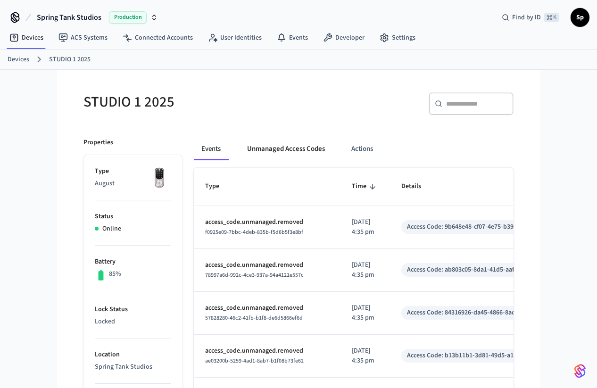
click at [301, 155] on button "Unmanaged Access Codes" at bounding box center [286, 149] width 93 height 23
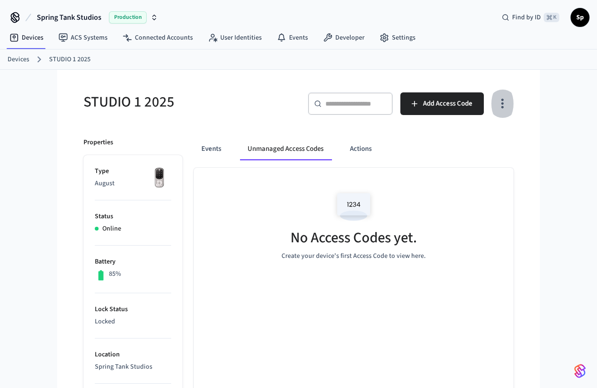
click at [498, 103] on icon "button" at bounding box center [502, 103] width 15 height 15
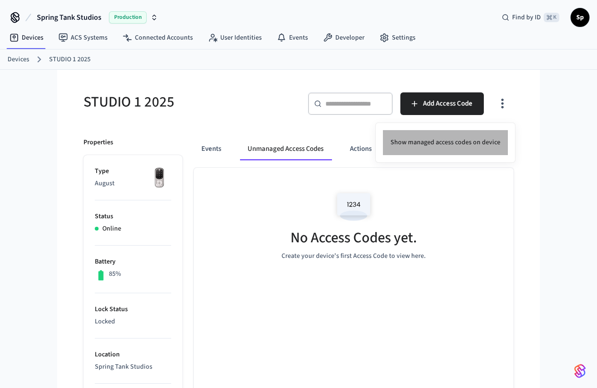
click at [460, 147] on li "Show managed access codes on device" at bounding box center [445, 142] width 125 height 25
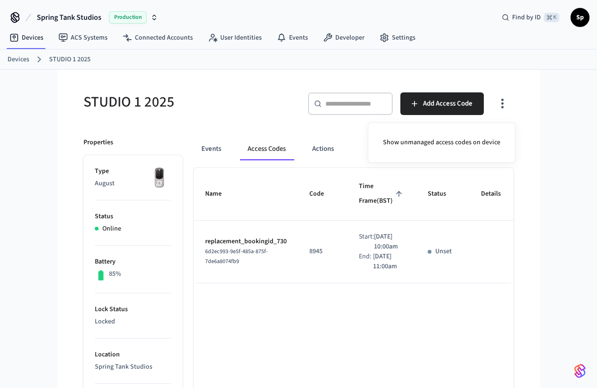
click at [549, 313] on div at bounding box center [298, 194] width 597 height 388
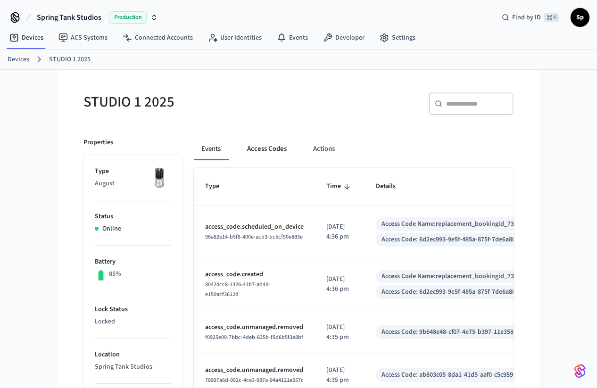
click at [268, 150] on button "Access Codes" at bounding box center [267, 149] width 55 height 23
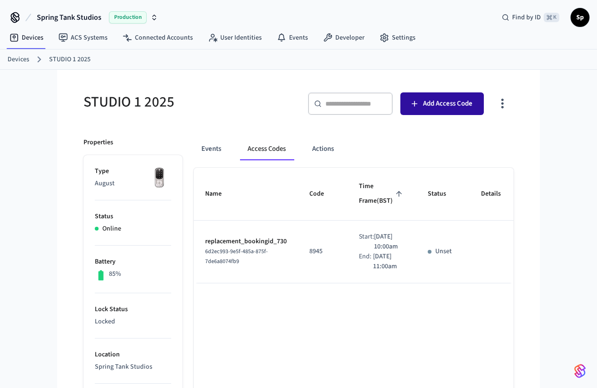
click at [447, 110] on button "Add Access Code" at bounding box center [443, 103] width 84 height 23
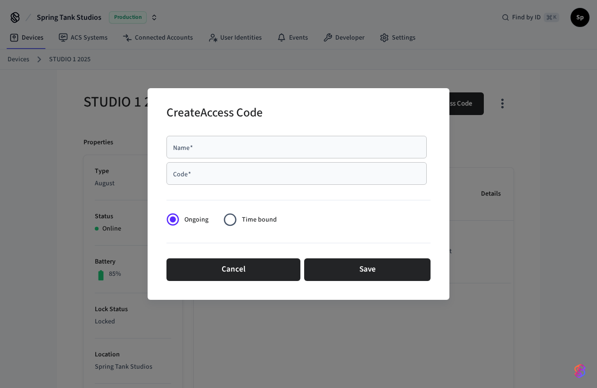
click at [238, 147] on input "Name   *" at bounding box center [296, 146] width 249 height 9
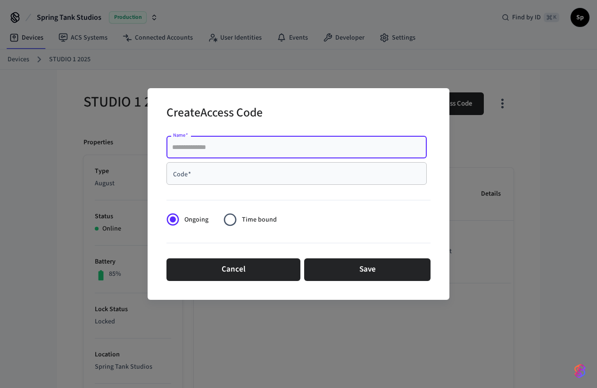
click at [201, 172] on input "Code   *" at bounding box center [296, 173] width 249 height 9
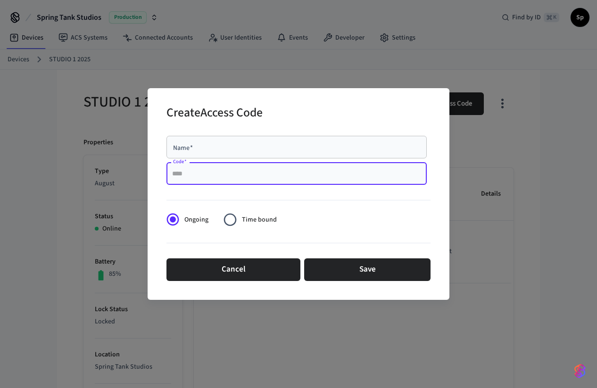
click at [207, 147] on input "Name   *" at bounding box center [296, 146] width 249 height 9
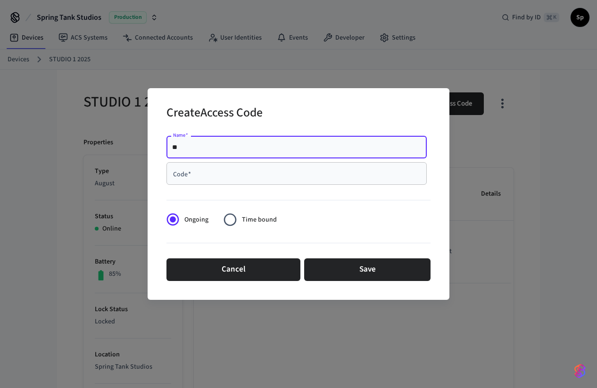
type input "**"
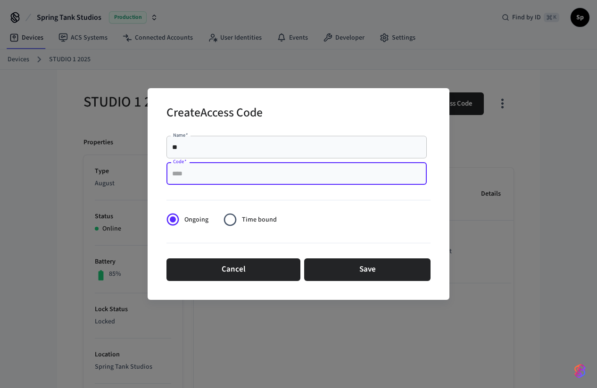
click at [208, 170] on input "Code   *" at bounding box center [296, 173] width 249 height 9
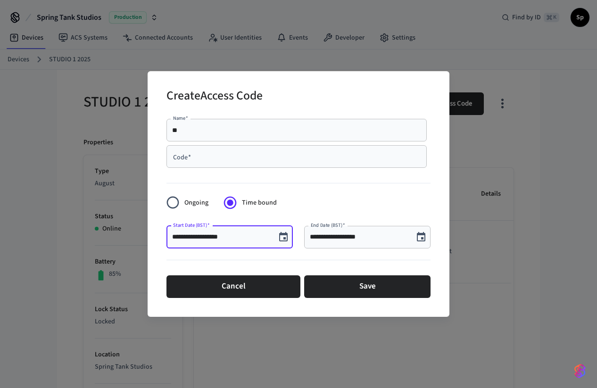
click at [268, 240] on input "**********" at bounding box center [221, 237] width 98 height 9
click at [279, 239] on icon "Choose date, selected date is Sep 16, 2025" at bounding box center [283, 236] width 8 height 9
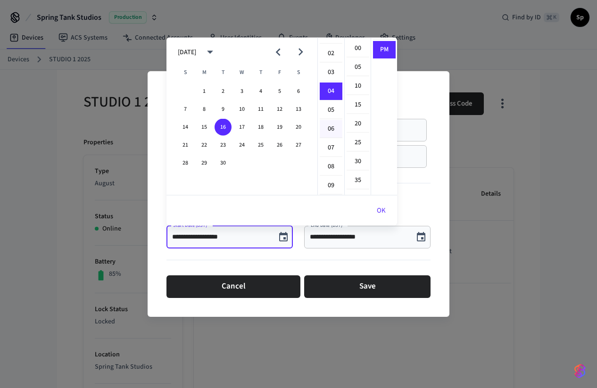
scroll to position [26, 0]
click at [330, 120] on li "05" at bounding box center [331, 117] width 23 height 18
click at [360, 42] on li "00" at bounding box center [358, 49] width 23 height 18
type input "**********"
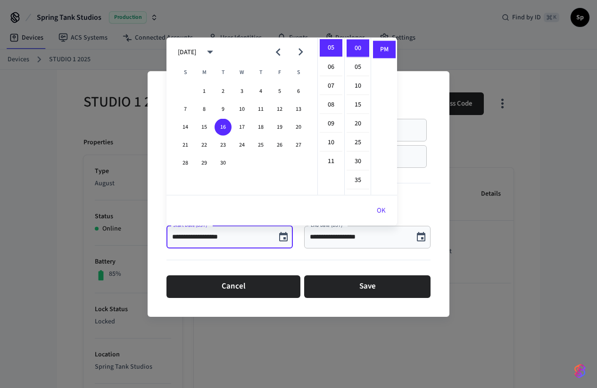
click at [276, 253] on div at bounding box center [299, 261] width 264 height 19
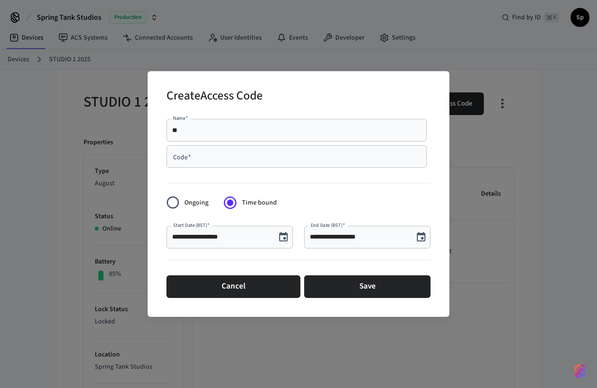
click at [242, 125] on div "** Name   *" at bounding box center [297, 130] width 260 height 23
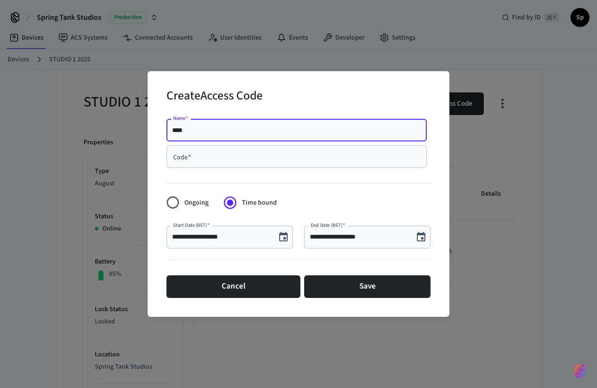
type input "****"
click at [226, 161] on input "Code   *" at bounding box center [296, 156] width 249 height 9
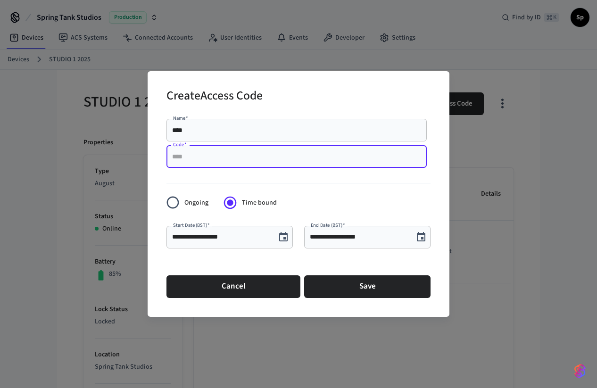
paste input "****"
type input "****"
click at [422, 243] on icon "Choose date, selected date is Sep 16, 2025" at bounding box center [421, 237] width 11 height 11
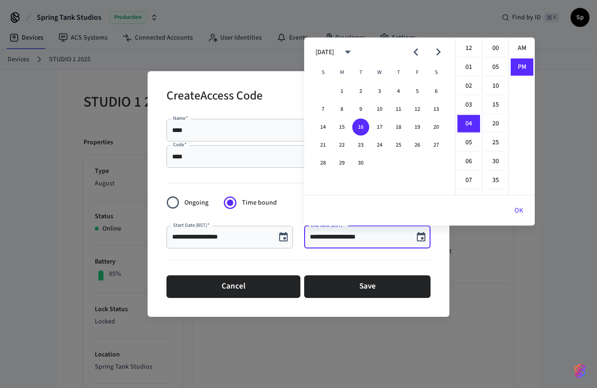
scroll to position [17, 0]
click at [497, 47] on li "00" at bounding box center [496, 49] width 23 height 18
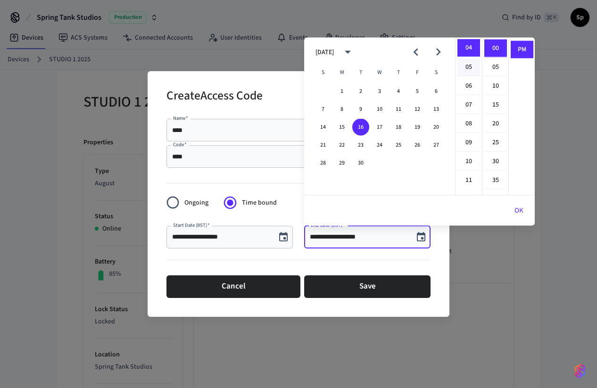
click at [468, 67] on li "05" at bounding box center [469, 68] width 23 height 18
click at [521, 212] on button "OK" at bounding box center [519, 211] width 32 height 23
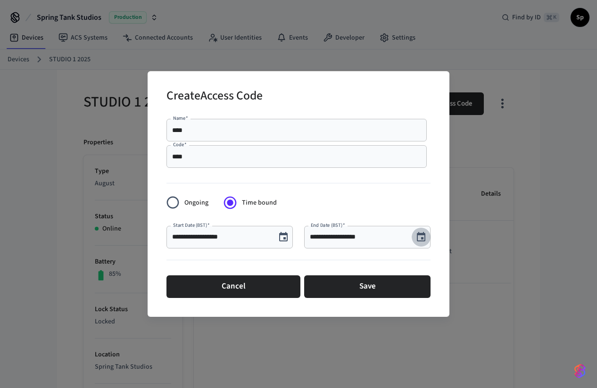
click at [423, 235] on icon "Choose date, selected date is Sep 16, 2025" at bounding box center [421, 237] width 11 height 11
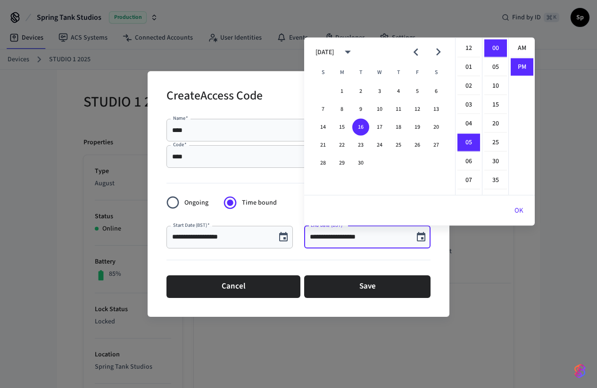
scroll to position [17, 0]
click at [470, 63] on li "06" at bounding box center [469, 68] width 23 height 18
type input "**********"
click at [511, 208] on button "OK" at bounding box center [519, 211] width 32 height 23
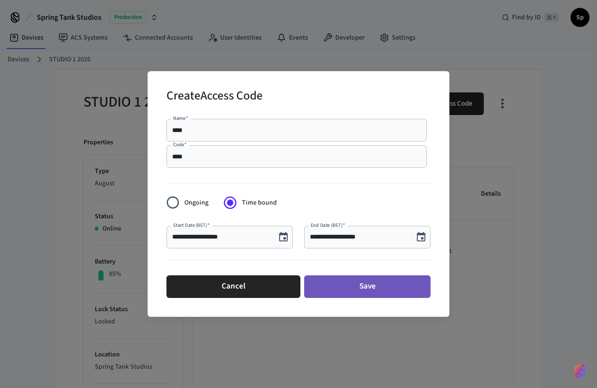
click at [358, 288] on button "Save" at bounding box center [367, 287] width 126 height 23
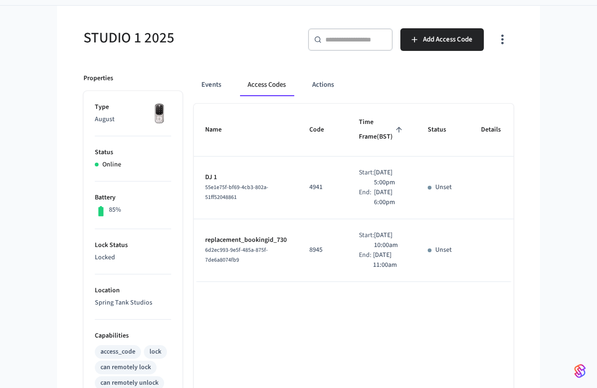
scroll to position [57, 0]
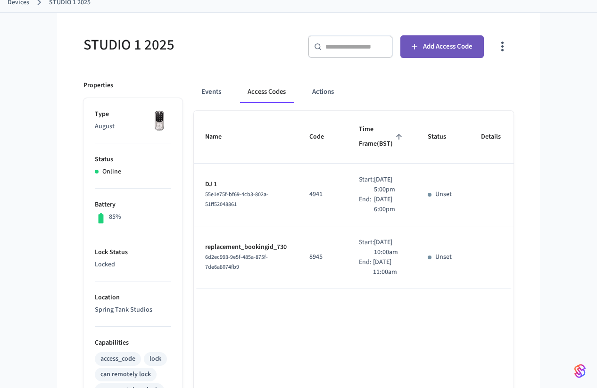
click at [432, 43] on span "Add Access Code" at bounding box center [448, 47] width 50 height 12
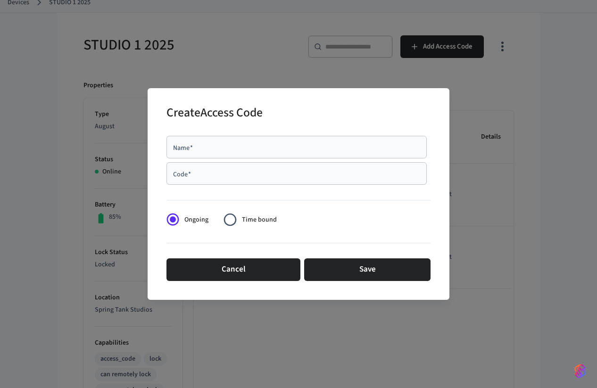
click at [344, 146] on input "Name   *" at bounding box center [296, 146] width 249 height 9
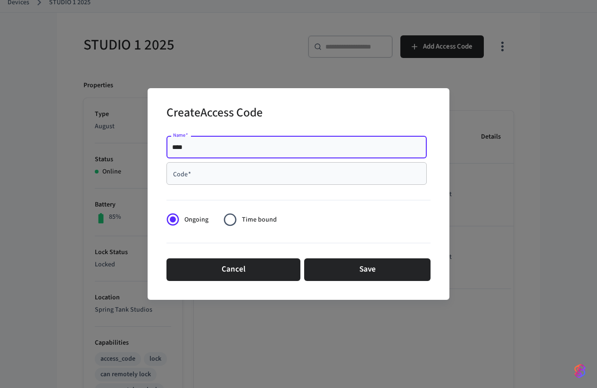
type input "****"
click at [301, 177] on input "Code   *" at bounding box center [296, 173] width 249 height 9
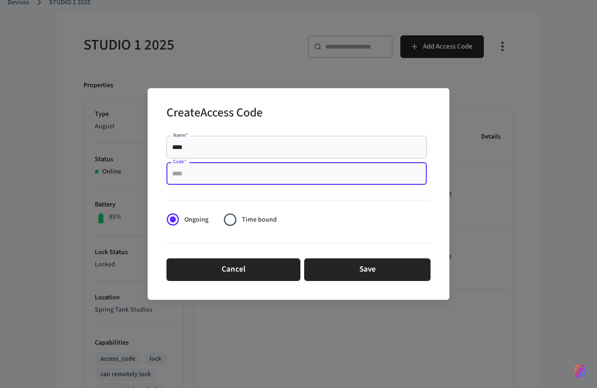
paste input "****"
type input "****"
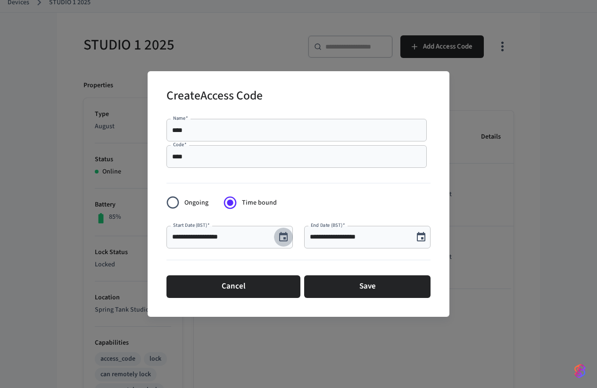
click at [282, 240] on icon "Choose date, selected date is Sep 16, 2025" at bounding box center [283, 236] width 8 height 9
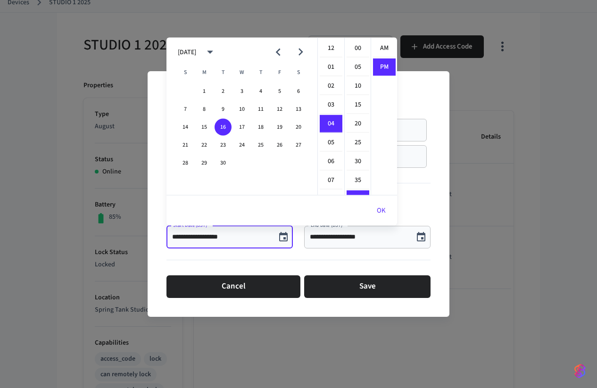
scroll to position [17, 0]
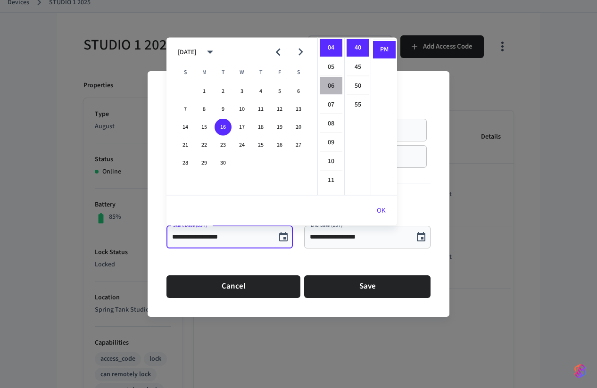
click at [334, 90] on li "06" at bounding box center [331, 86] width 23 height 18
click at [353, 50] on li "00" at bounding box center [358, 49] width 23 height 18
type input "**********"
click at [383, 216] on button "OK" at bounding box center [382, 211] width 32 height 23
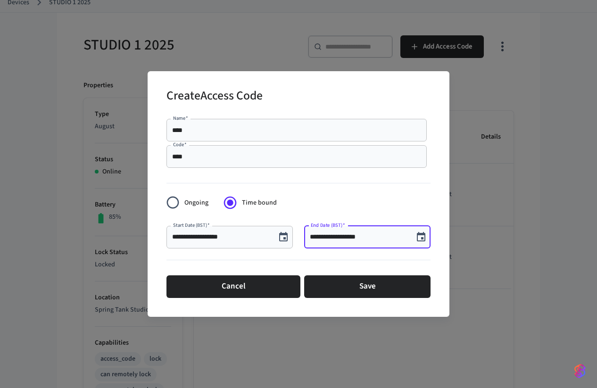
click at [362, 238] on input "**********" at bounding box center [359, 237] width 98 height 9
click at [423, 235] on icon "Choose date, selected date is Sep 16, 2025" at bounding box center [421, 236] width 8 height 9
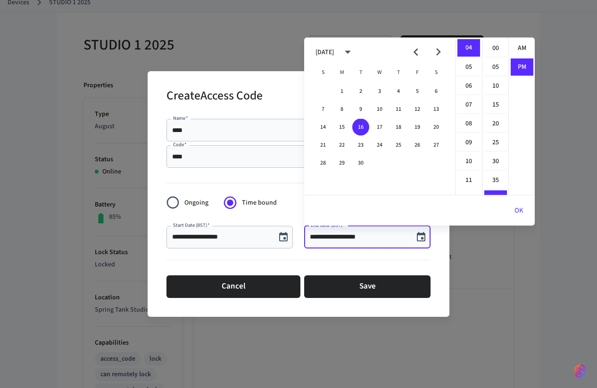
scroll to position [17, 0]
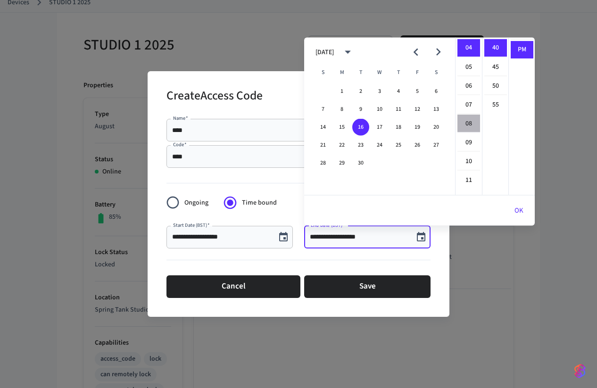
click at [471, 119] on li "08" at bounding box center [469, 124] width 23 height 18
click at [496, 50] on li "00" at bounding box center [496, 49] width 23 height 18
type input "**********"
click at [520, 207] on button "OK" at bounding box center [519, 211] width 32 height 23
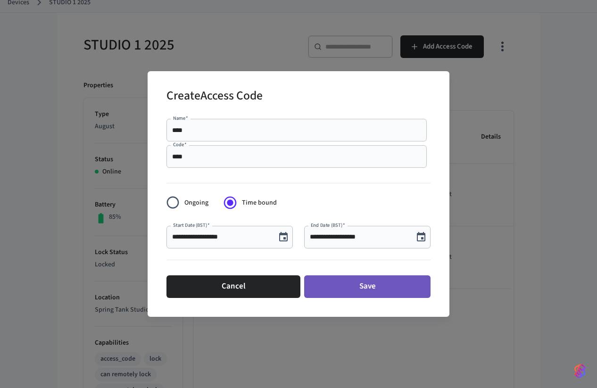
click at [364, 286] on button "Save" at bounding box center [367, 287] width 126 height 23
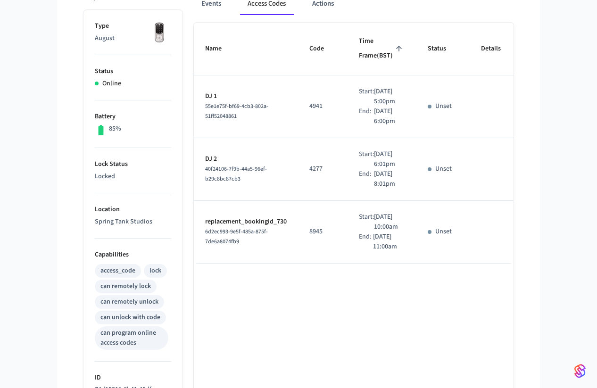
scroll to position [144, 0]
click at [344, 202] on td "4277" at bounding box center [323, 170] width 50 height 63
click at [250, 184] on span "40f24106-7f9b-44a5-96ef-b29c8bc87cb3" at bounding box center [236, 175] width 62 height 18
click at [249, 184] on span "40f24106-7f9b-44a5-96ef-b29c8bc87cb3" at bounding box center [236, 175] width 62 height 18
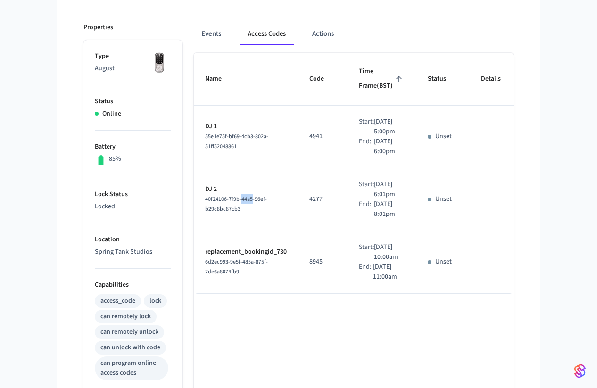
scroll to position [116, 0]
click at [250, 211] on td "DJ 2 40f24106-7f9b-44a5-96ef-b29c8bc87cb3" at bounding box center [246, 199] width 104 height 63
drag, startPoint x: 394, startPoint y: 184, endPoint x: 373, endPoint y: 155, distance: 36.5
click at [373, 155] on div "Start: [DATE] 5:00pm End: [DATE] 6:00pm" at bounding box center [382, 136] width 46 height 40
click at [373, 136] on div "Start:" at bounding box center [366, 126] width 15 height 20
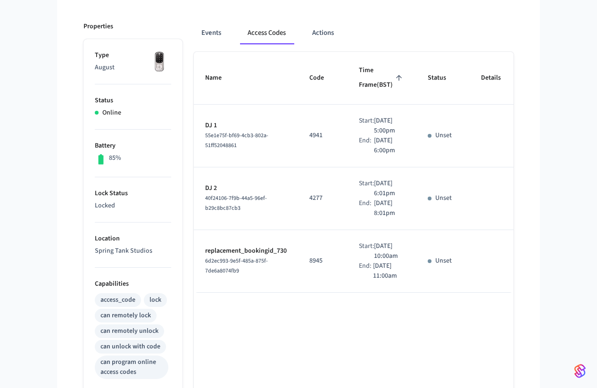
drag, startPoint x: 396, startPoint y: 186, endPoint x: 376, endPoint y: 153, distance: 39.4
click at [376, 153] on div "Start: [DATE] 5:00pm End: [DATE] 6:00pm" at bounding box center [382, 136] width 46 height 40
click at [361, 210] on td "Start: [DATE] 6:01pm End: [DATE] 8:01pm" at bounding box center [382, 199] width 69 height 63
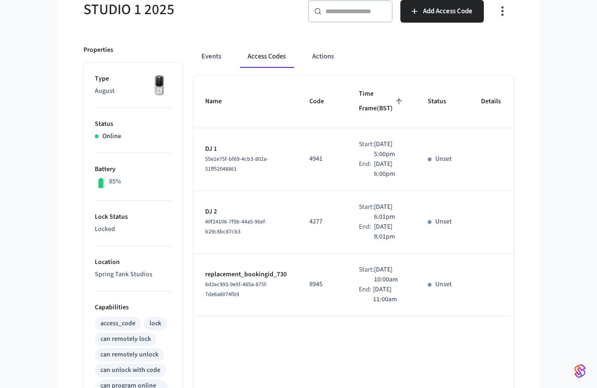
scroll to position [90, 0]
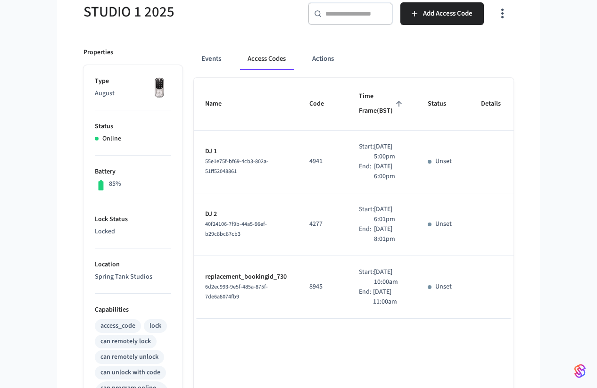
click at [500, 13] on icon "button" at bounding box center [502, 13] width 15 height 15
click at [523, 115] on div at bounding box center [298, 194] width 597 height 388
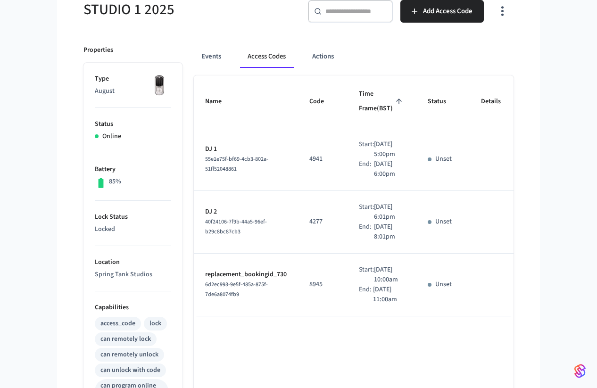
scroll to position [92, 0]
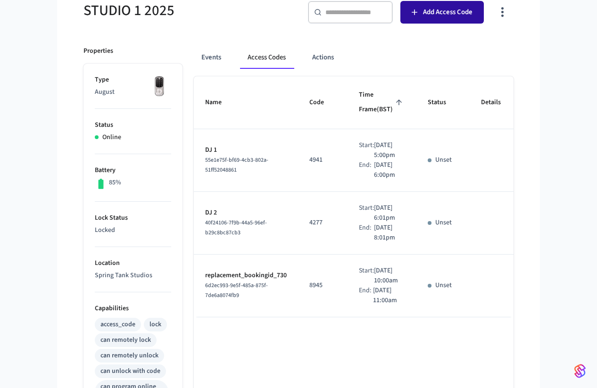
drag, startPoint x: 430, startPoint y: 17, endPoint x: 434, endPoint y: 13, distance: 6.0
click at [434, 13] on span "Add Access Code" at bounding box center [448, 12] width 50 height 12
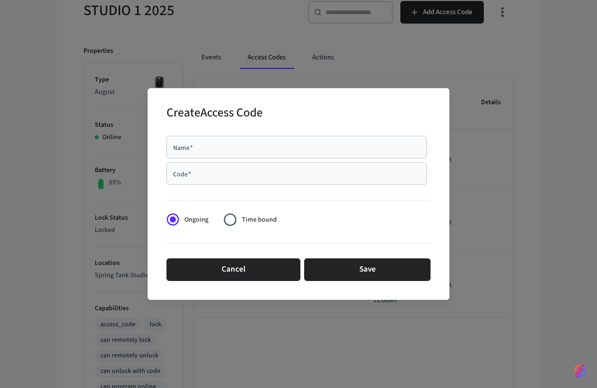
click at [275, 153] on div "Name   *" at bounding box center [297, 147] width 260 height 23
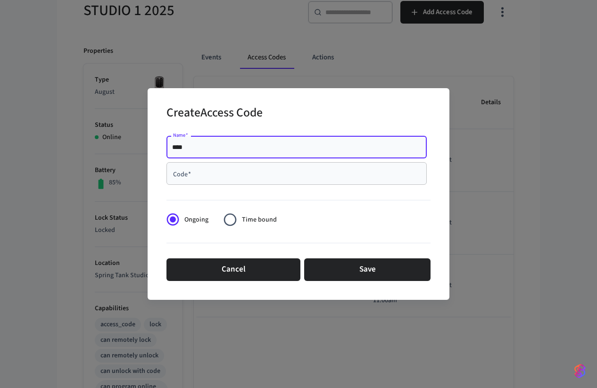
type input "****"
click at [209, 176] on input "Code   *" at bounding box center [296, 173] width 249 height 9
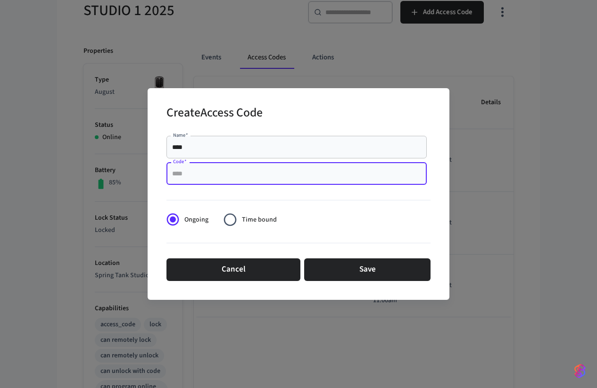
paste input "****"
type input "****"
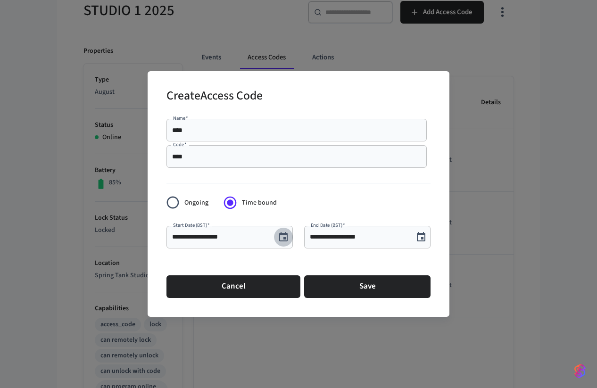
click at [283, 237] on icon "Choose date, selected date is Sep 16, 2025" at bounding box center [283, 237] width 11 height 11
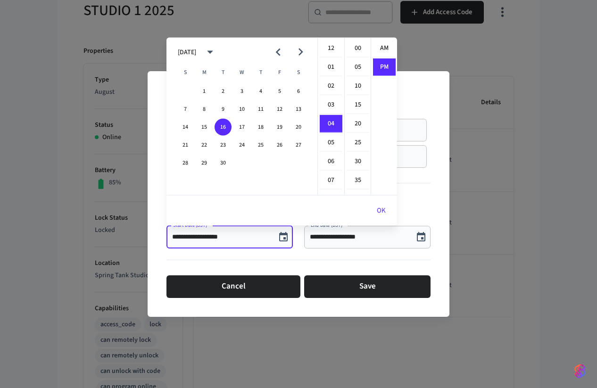
scroll to position [17, 0]
click at [333, 124] on li "08" at bounding box center [331, 124] width 23 height 18
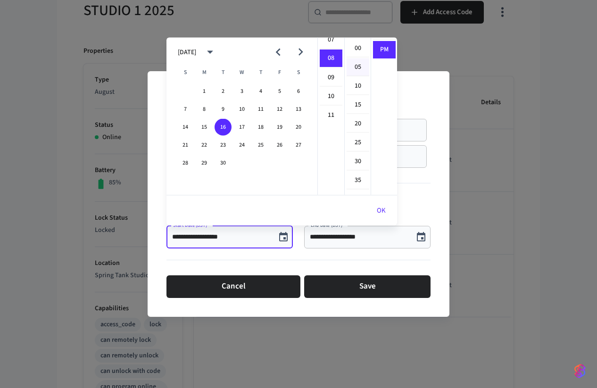
scroll to position [151, 0]
click at [363, 67] on li "05" at bounding box center [358, 68] width 23 height 18
type input "**********"
click at [382, 207] on button "OK" at bounding box center [382, 211] width 32 height 23
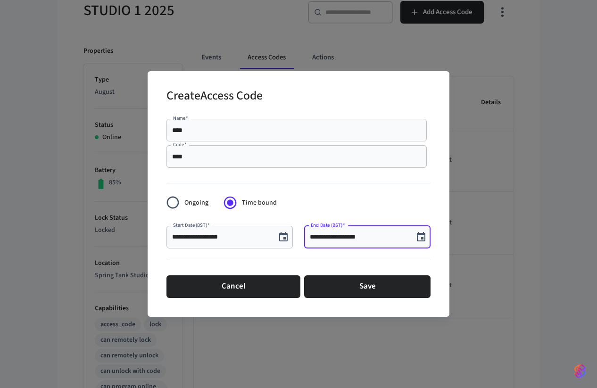
click at [365, 235] on input "**********" at bounding box center [359, 237] width 98 height 9
click at [419, 237] on icon "Choose date, selected date is Sep 16, 2025" at bounding box center [421, 237] width 11 height 11
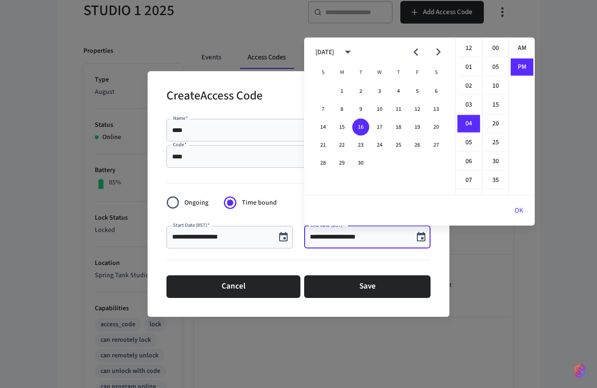
scroll to position [17, 0]
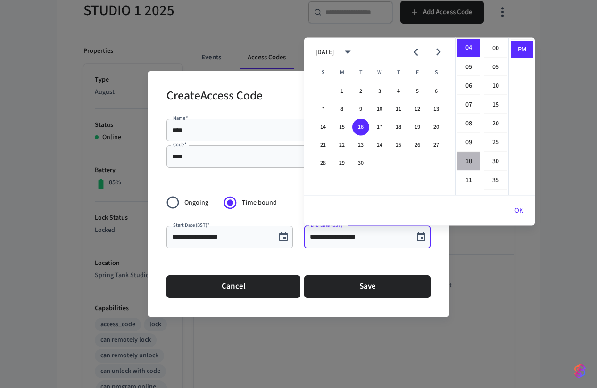
click at [470, 159] on li "10" at bounding box center [469, 162] width 23 height 18
click at [498, 45] on li "00" at bounding box center [496, 49] width 23 height 18
type input "**********"
click at [520, 209] on button "OK" at bounding box center [519, 211] width 32 height 23
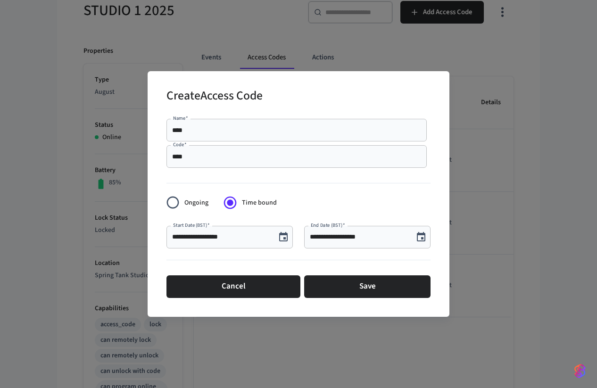
click at [223, 241] on input "**********" at bounding box center [221, 237] width 98 height 9
click at [279, 237] on icon "Choose date, selected date is Sep 16, 2025" at bounding box center [283, 237] width 11 height 11
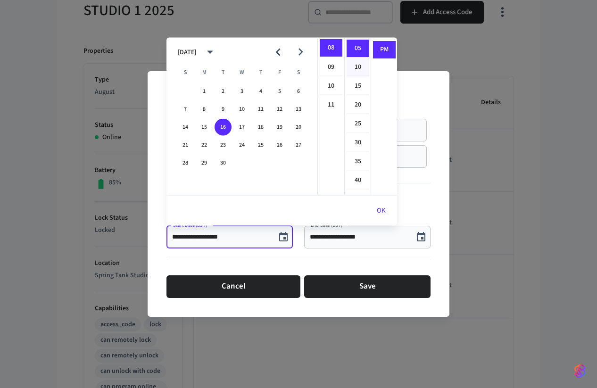
scroll to position [0, 0]
click at [361, 46] on li "00" at bounding box center [358, 49] width 23 height 18
type input "**********"
click at [383, 207] on button "OK" at bounding box center [382, 211] width 32 height 23
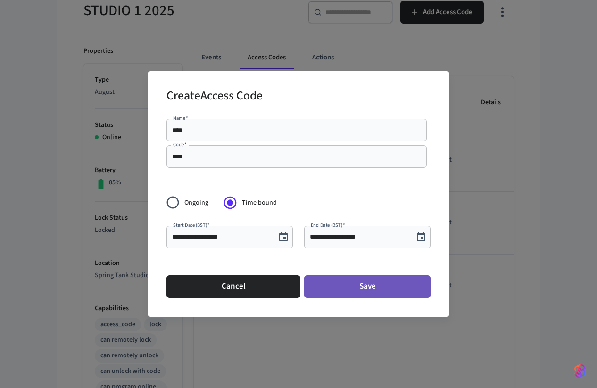
click at [346, 287] on button "Save" at bounding box center [367, 287] width 126 height 23
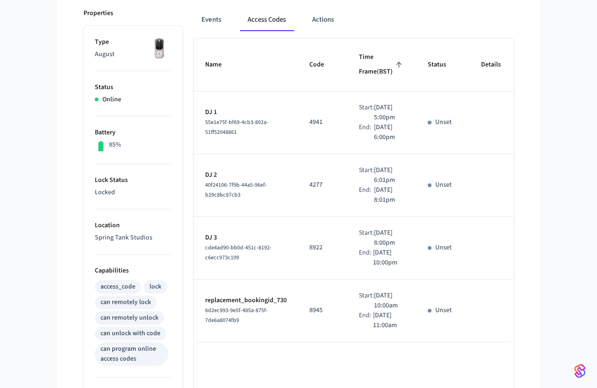
scroll to position [154, 0]
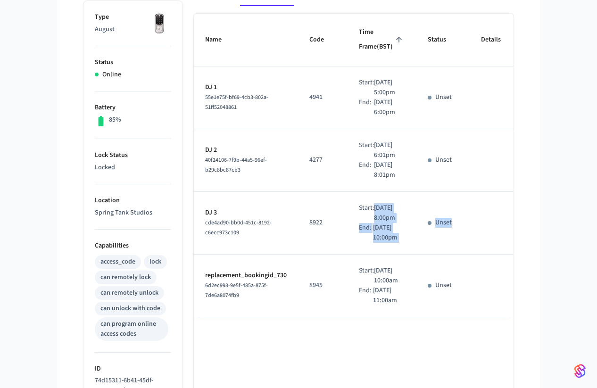
drag, startPoint x: 423, startPoint y: 316, endPoint x: 356, endPoint y: 268, distance: 82.2
click at [356, 255] on tr "DJ 3 cde4ad90-bb0d-451c-8192-c6ecc973c109 8922 Start: [DATE] 8:00pm End: [DATE]…" at bounding box center [395, 223] width 402 height 63
click at [356, 255] on td "Start: [DATE] 8:00pm End: [DATE] 10:00pm" at bounding box center [382, 223] width 69 height 63
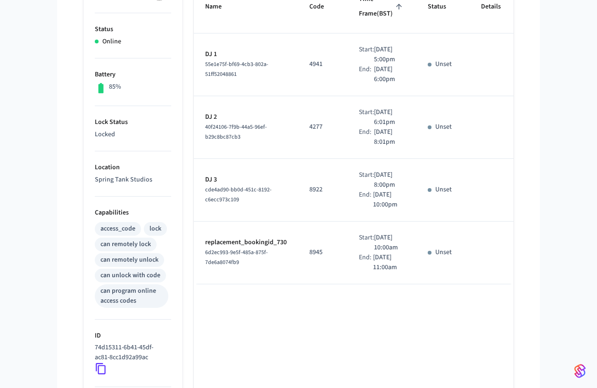
scroll to position [190, 0]
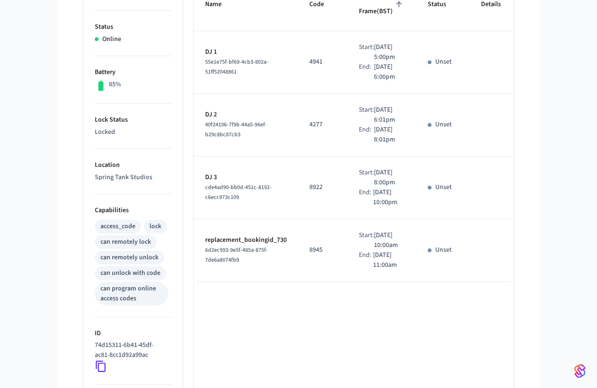
drag, startPoint x: 400, startPoint y: 201, endPoint x: 372, endPoint y: 150, distance: 58.5
click at [372, 150] on td "Start: [DATE] 6:01pm End: [DATE] 8:01pm" at bounding box center [382, 125] width 69 height 63
click at [372, 125] on div "Start:" at bounding box center [366, 115] width 15 height 20
click at [352, 219] on td "Start: [DATE] 8:00pm End: [DATE] 10:00pm" at bounding box center [382, 188] width 69 height 63
click at [351, 219] on td "Start: [DATE] 8:00pm End: [DATE] 10:00pm" at bounding box center [382, 188] width 69 height 63
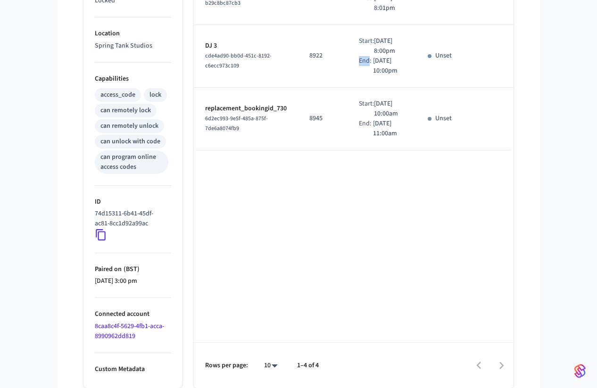
scroll to position [0, 0]
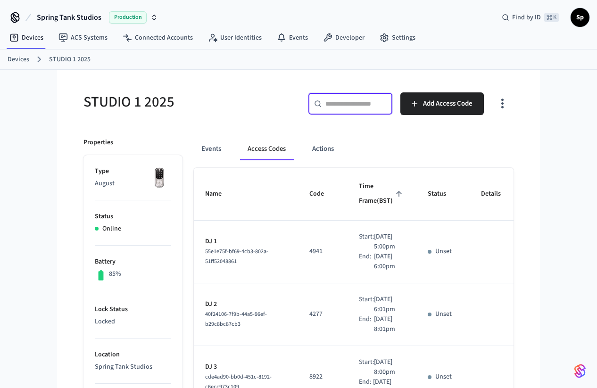
click at [369, 101] on input "text" at bounding box center [356, 103] width 61 height 9
click at [504, 107] on icon "button" at bounding box center [502, 103] width 15 height 15
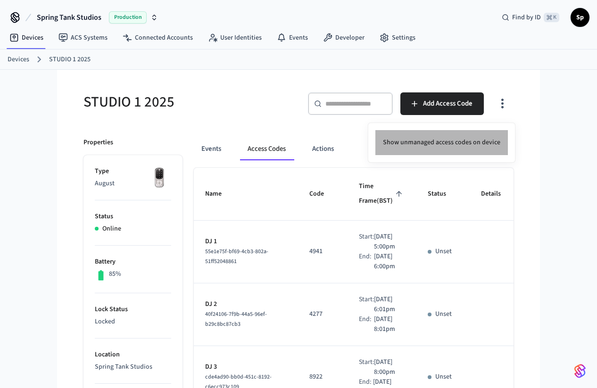
click at [477, 143] on li "Show unmanaged access codes on device" at bounding box center [442, 142] width 133 height 25
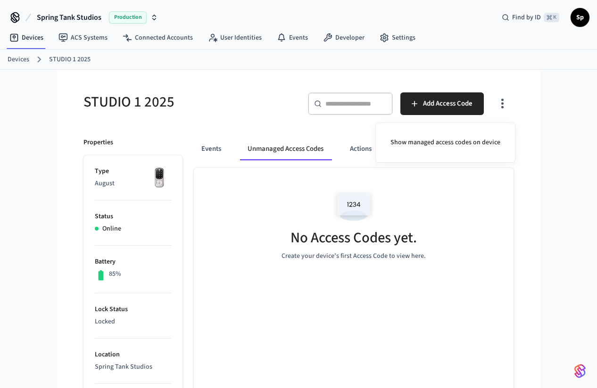
click at [501, 108] on div at bounding box center [298, 194] width 597 height 388
click at [501, 104] on icon "button" at bounding box center [502, 103] width 15 height 15
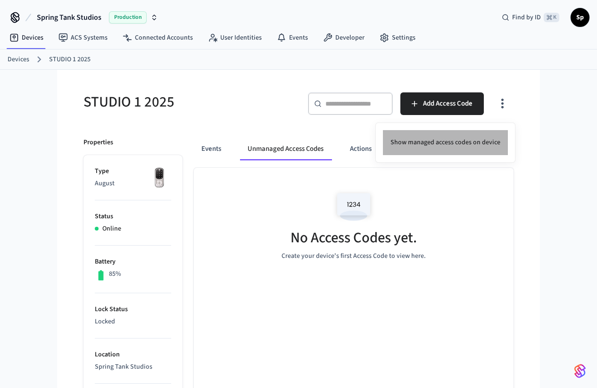
click at [467, 140] on li "Show managed access codes on device" at bounding box center [445, 142] width 125 height 25
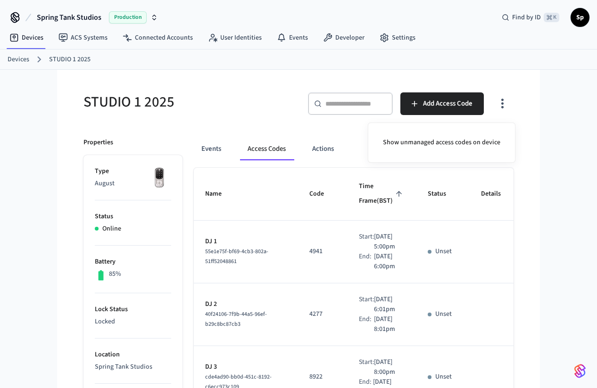
click at [358, 260] on div at bounding box center [298, 194] width 597 height 388
click at [326, 154] on button "Actions" at bounding box center [323, 149] width 37 height 23
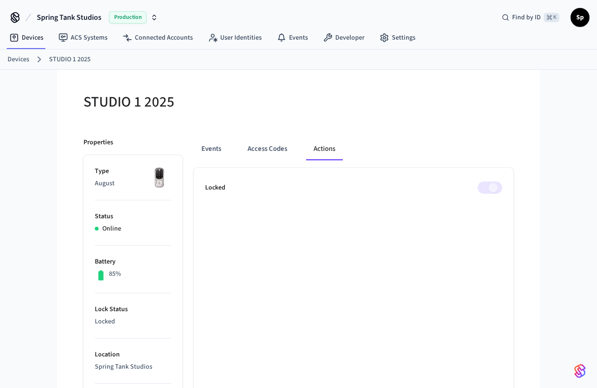
click at [267, 150] on button "Access Codes" at bounding box center [267, 149] width 55 height 23
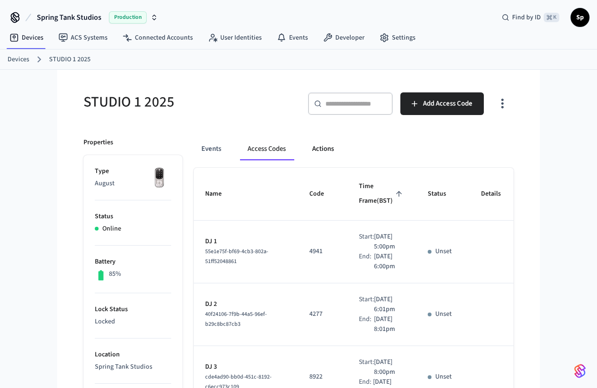
click at [328, 156] on button "Actions" at bounding box center [323, 149] width 37 height 23
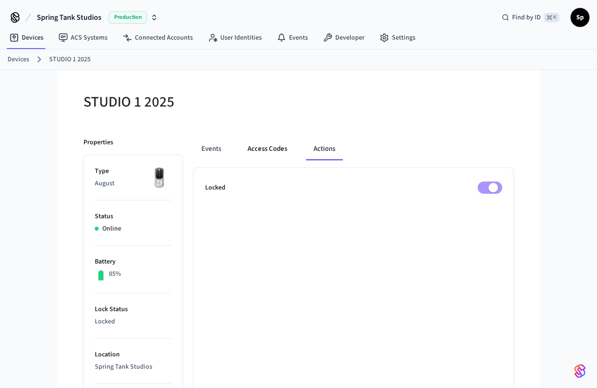
click at [271, 149] on button "Access Codes" at bounding box center [267, 149] width 55 height 23
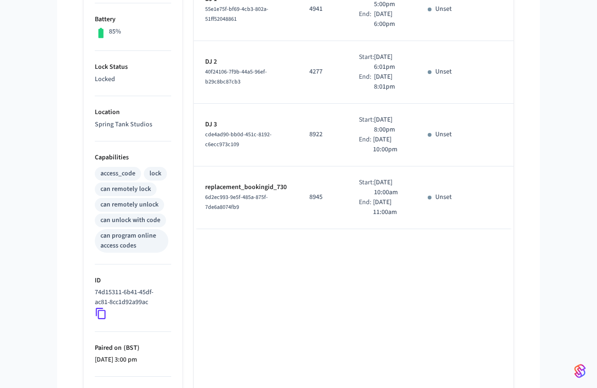
scroll to position [321, 0]
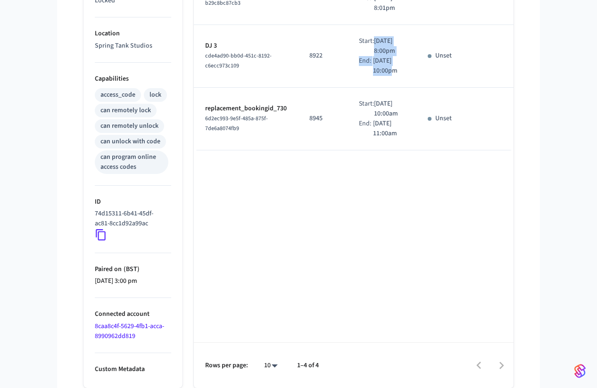
drag, startPoint x: 369, startPoint y: 109, endPoint x: 388, endPoint y: 139, distance: 35.0
click at [388, 76] on div "Start: [DATE] 8:00pm End: [DATE] 10:00pm" at bounding box center [382, 56] width 46 height 40
click at [388, 76] on p "[DATE] 10:00pm" at bounding box center [389, 66] width 32 height 20
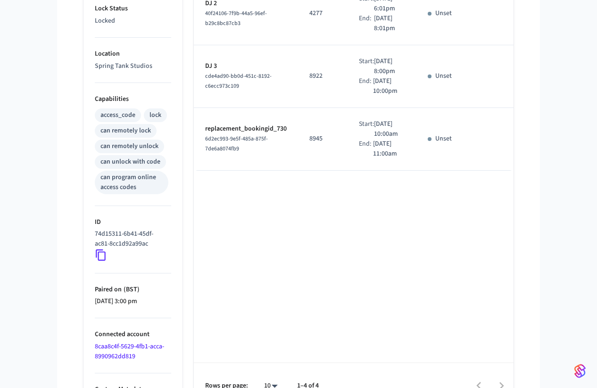
drag, startPoint x: 373, startPoint y: 48, endPoint x: 398, endPoint y: 132, distance: 87.0
click at [398, 132] on tbody "DJ 1 55e1e75f-bf69-4cb3-802a-51ff52048861 4941 Start: [DATE] 5:00pm End: [DATE]…" at bounding box center [395, 45] width 402 height 251
drag, startPoint x: 399, startPoint y: 163, endPoint x: 213, endPoint y: 42, distance: 222.6
click at [213, 42] on tbody "DJ 1 55e1e75f-bf69-4cb3-802a-51ff52048861 4941 Start: [DATE] 5:00pm End: [DATE]…" at bounding box center [395, 45] width 402 height 251
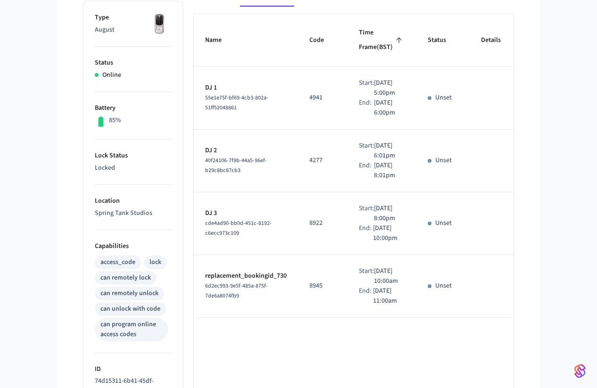
scroll to position [154, 0]
click at [326, 192] on td "4277" at bounding box center [323, 160] width 50 height 63
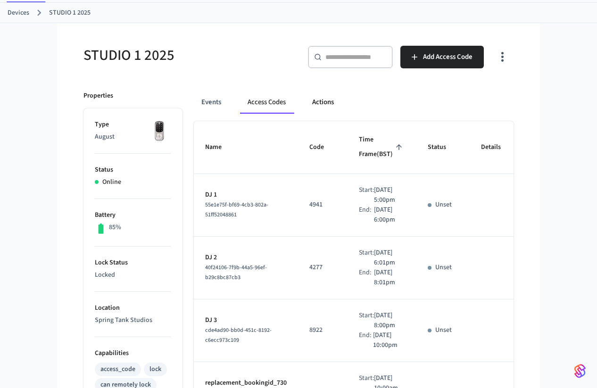
scroll to position [51, 0]
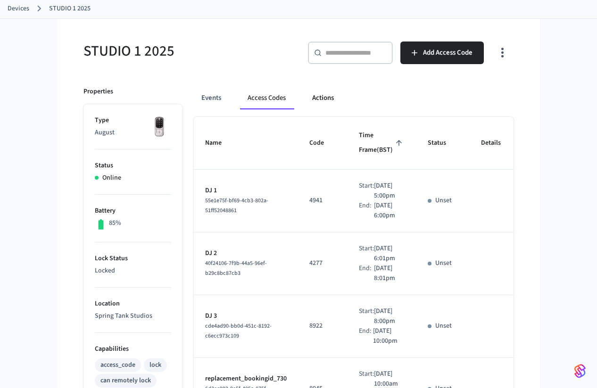
click at [325, 106] on button "Actions" at bounding box center [323, 98] width 37 height 23
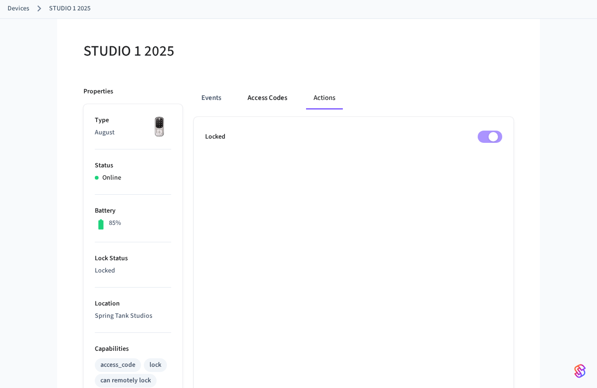
click at [278, 100] on button "Access Codes" at bounding box center [267, 98] width 55 height 23
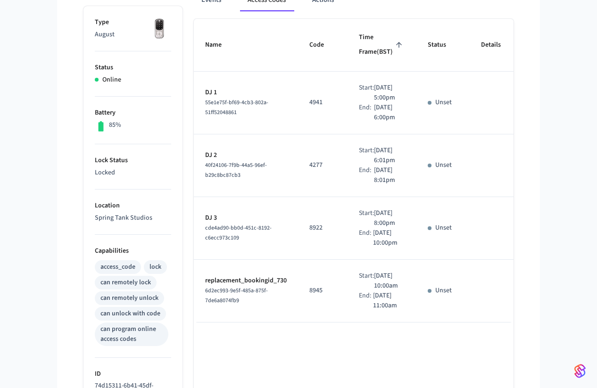
scroll to position [202, 0]
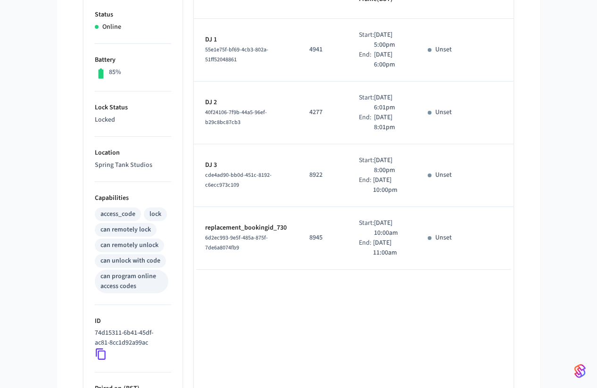
click at [311, 180] on p "8922" at bounding box center [323, 175] width 27 height 10
click at [434, 207] on td "Unset" at bounding box center [443, 175] width 53 height 63
click at [222, 170] on p "DJ 3" at bounding box center [246, 165] width 82 height 10
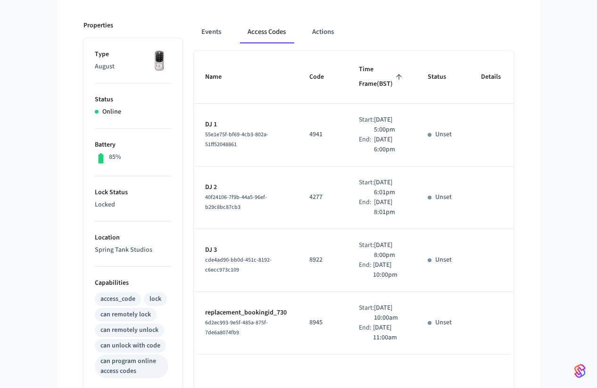
scroll to position [0, 0]
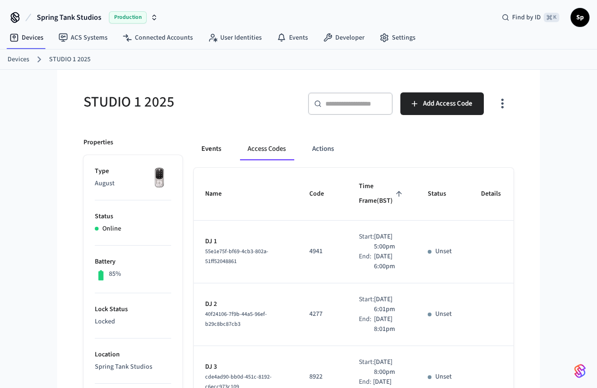
click at [211, 139] on button "Events" at bounding box center [211, 149] width 35 height 23
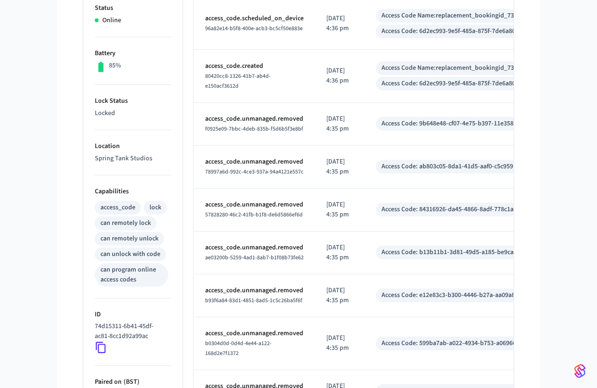
scroll to position [209, 0]
click at [267, 195] on td "access_code.unmanaged.removed 57828280-46c2-41fb-b1f8-de6d5866ef6d" at bounding box center [254, 209] width 121 height 43
click at [277, 216] on span "57828280-46c2-41fb-b1f8-de6d5866ef6d" at bounding box center [254, 214] width 98 height 8
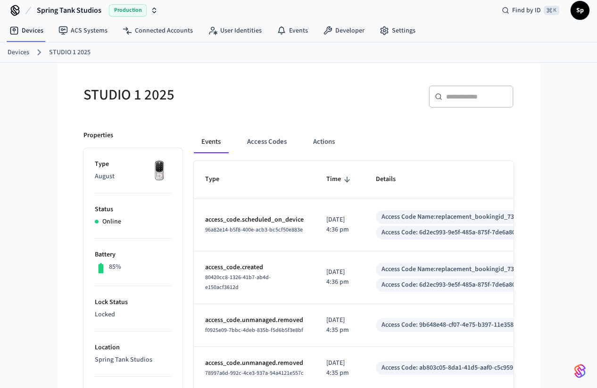
scroll to position [2, 0]
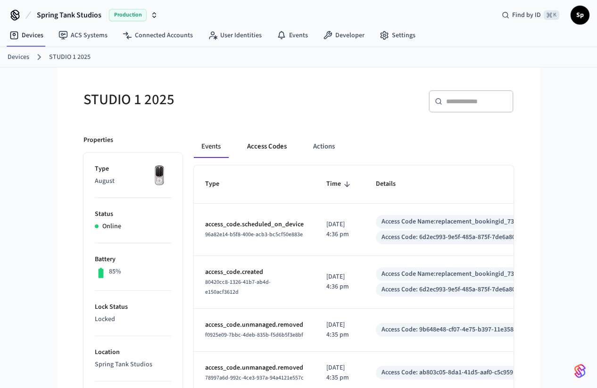
click at [269, 148] on button "Access Codes" at bounding box center [267, 146] width 55 height 23
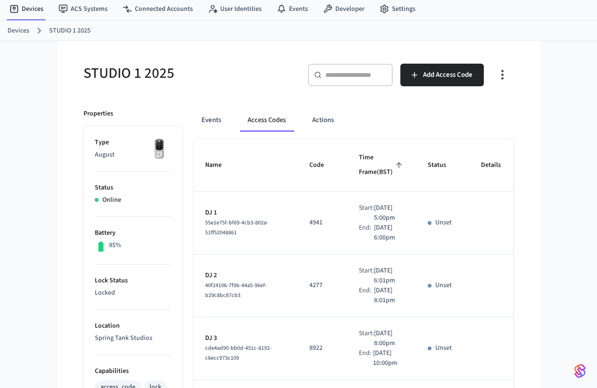
scroll to position [60, 0]
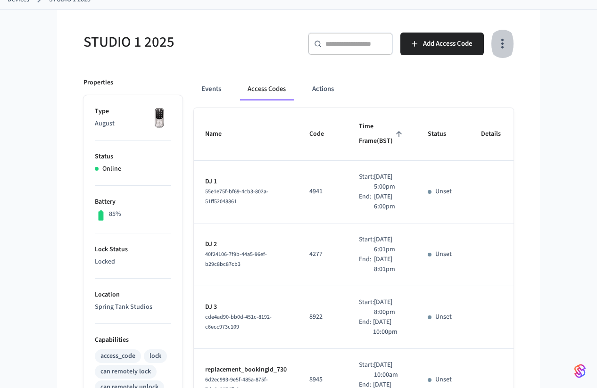
click at [510, 45] on icon "button" at bounding box center [502, 43] width 15 height 15
click at [352, 90] on div at bounding box center [298, 194] width 597 height 388
click at [323, 90] on button "Actions" at bounding box center [323, 89] width 37 height 23
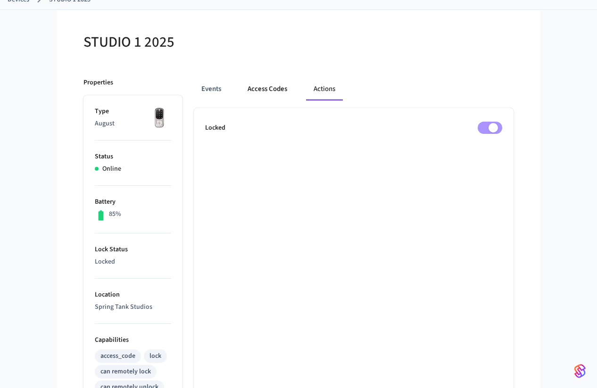
click at [269, 95] on button "Access Codes" at bounding box center [267, 89] width 55 height 23
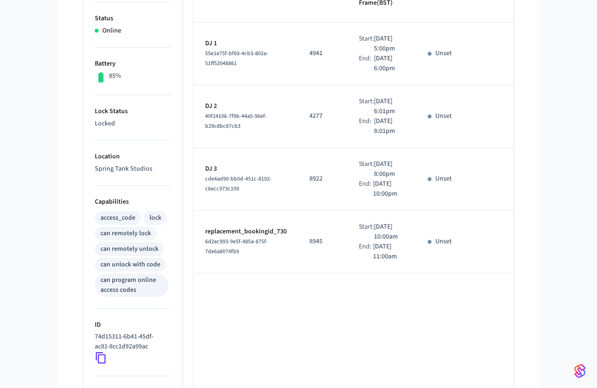
scroll to position [197, 0]
drag, startPoint x: 394, startPoint y: 270, endPoint x: 272, endPoint y: 225, distance: 130.5
click at [272, 212] on tr "DJ 3 cde4ad90-bb0d-451c-8192-c6ecc973c109 8922 Start: [DATE] 8:00pm End: [DATE]…" at bounding box center [395, 180] width 402 height 63
click at [272, 212] on td "DJ 3 cde4ad90-bb0d-451c-8192-c6ecc973c109" at bounding box center [246, 180] width 104 height 63
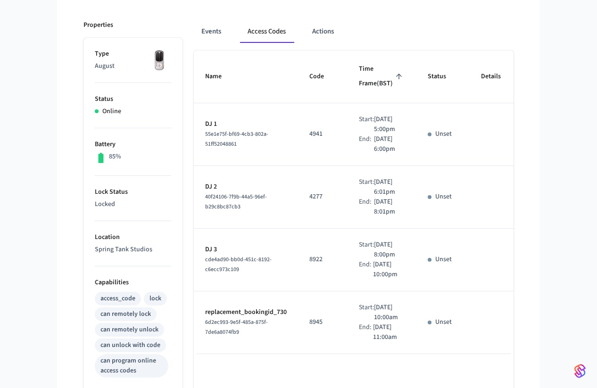
scroll to position [0, 0]
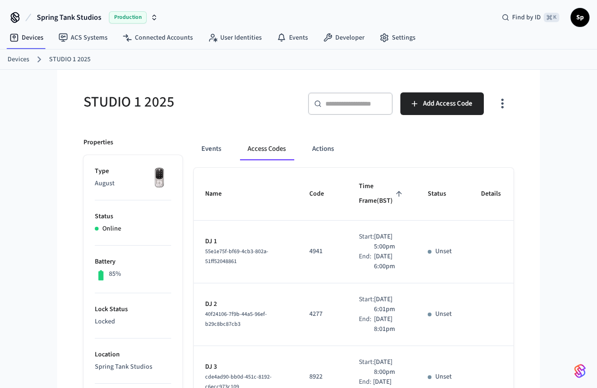
click at [347, 100] on input "text" at bounding box center [356, 103] width 61 height 9
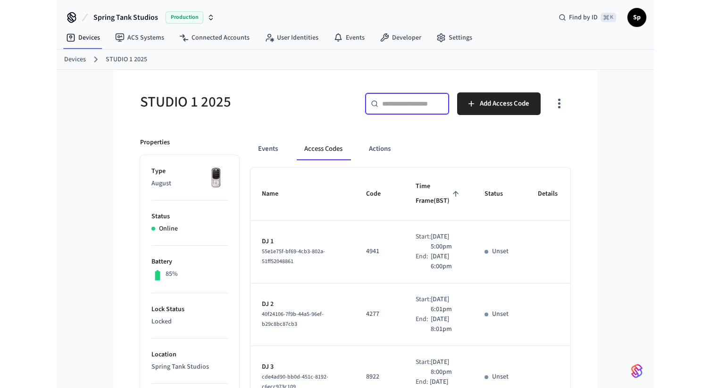
scroll to position [16, 0]
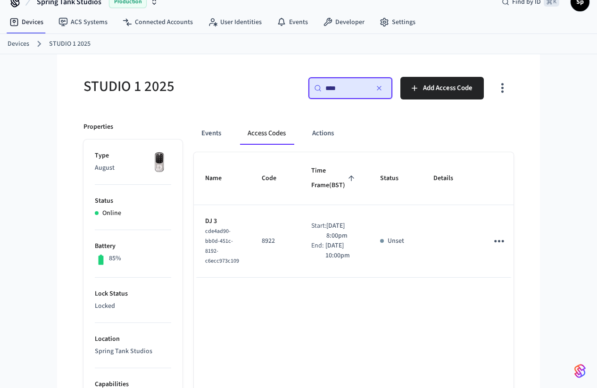
type input "****"
click at [504, 252] on button "sticky table" at bounding box center [499, 241] width 22 height 22
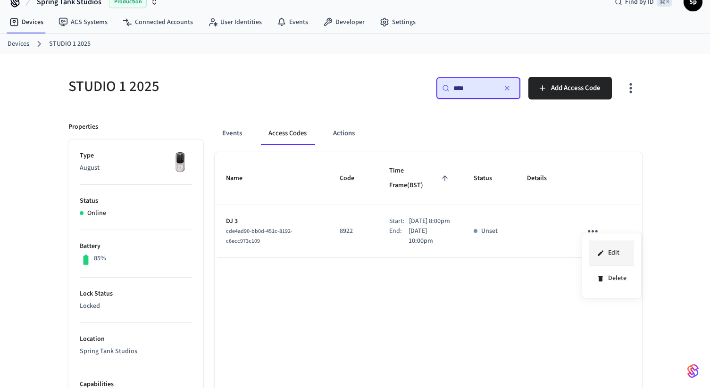
drag, startPoint x: 621, startPoint y: 279, endPoint x: 617, endPoint y: 253, distance: 26.2
click at [597, 253] on ul "Edit Delete" at bounding box center [611, 266] width 45 height 50
click at [597, 253] on li "Edit" at bounding box center [611, 253] width 45 height 25
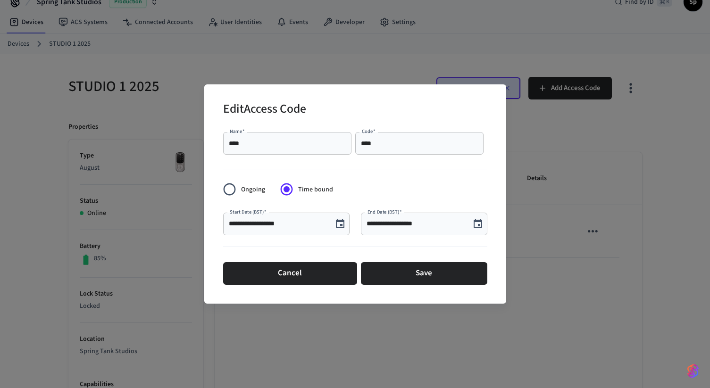
click at [339, 221] on icon "Choose date, selected date is Sep 16, 2025" at bounding box center [340, 223] width 8 height 9
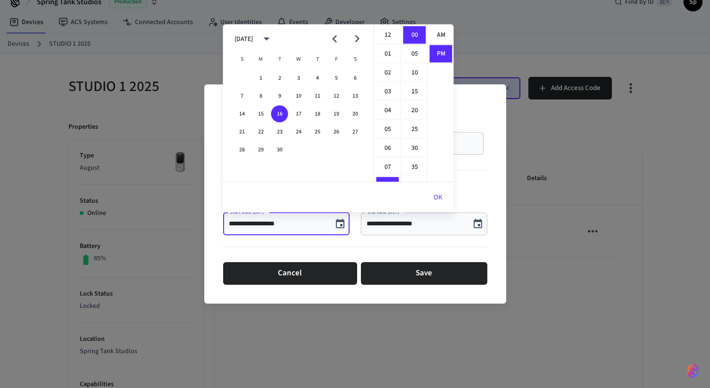
scroll to position [17, 0]
click at [417, 52] on li "05" at bounding box center [414, 54] width 23 height 18
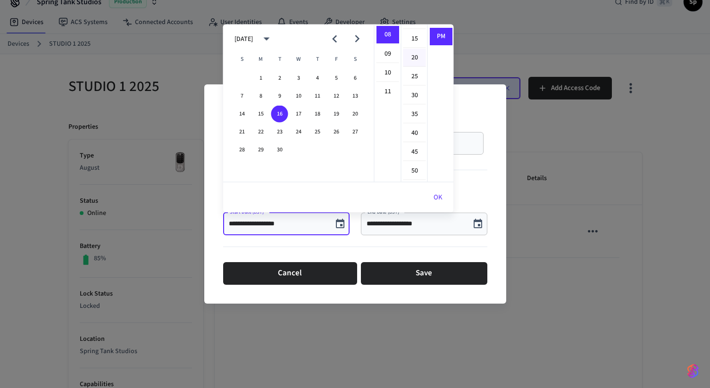
scroll to position [0, 0]
click at [415, 35] on li "00" at bounding box center [414, 35] width 23 height 18
type input "**********"
click at [418, 226] on input "**********" at bounding box center [416, 223] width 98 height 9
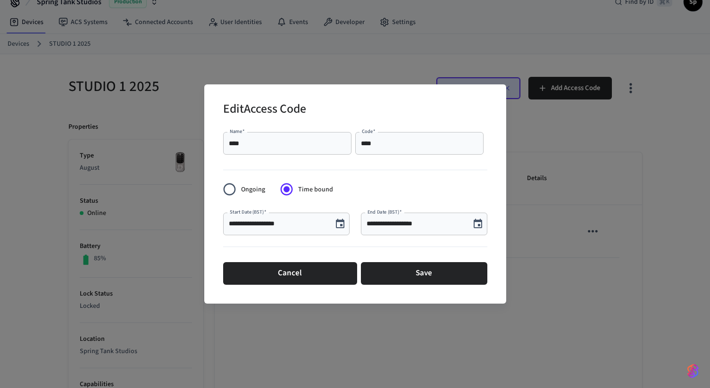
click at [478, 223] on icon "Choose date, selected date is Sep 16, 2025" at bounding box center [477, 223] width 11 height 11
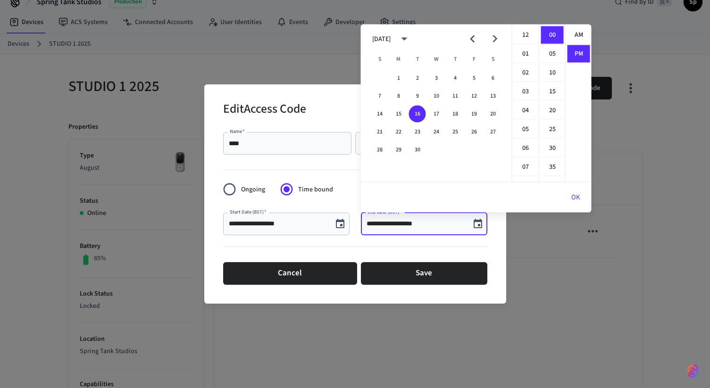
scroll to position [17, 0]
click at [527, 34] on li "09" at bounding box center [525, 37] width 23 height 18
click at [552, 38] on li "55" at bounding box center [552, 36] width 23 height 17
type input "**********"
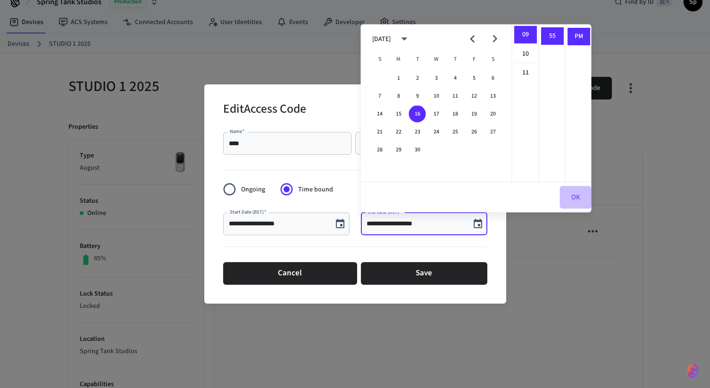
click at [579, 194] on button "OK" at bounding box center [576, 197] width 32 height 23
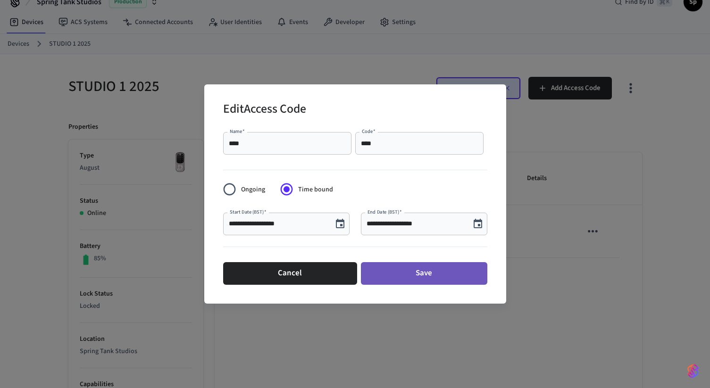
click at [410, 274] on button "Save" at bounding box center [424, 273] width 126 height 23
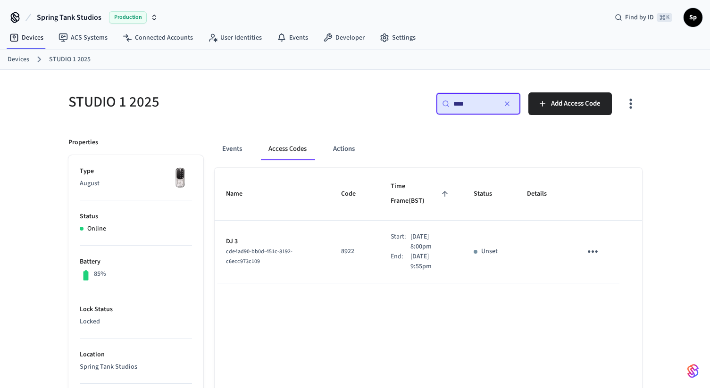
scroll to position [0, 0]
click at [481, 104] on input "****" at bounding box center [474, 103] width 42 height 9
type input "****"
click at [593, 240] on icon "sticky table" at bounding box center [593, 247] width 15 height 15
click at [597, 263] on li "Edit" at bounding box center [615, 264] width 45 height 25
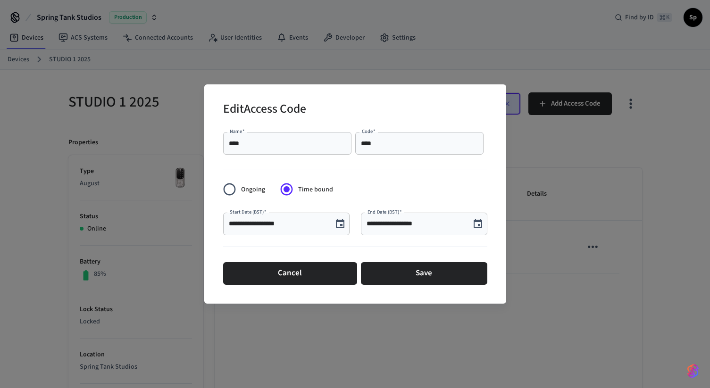
click at [338, 223] on icon "Choose date, selected date is Sep 16, 2025" at bounding box center [340, 223] width 11 height 11
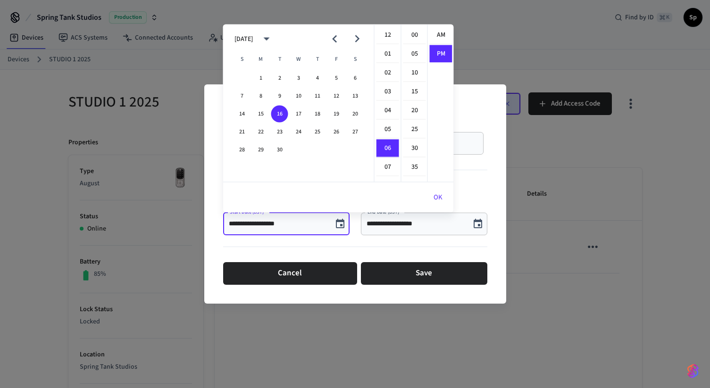
scroll to position [17, 0]
click at [411, 34] on li "00" at bounding box center [414, 35] width 23 height 18
type input "**********"
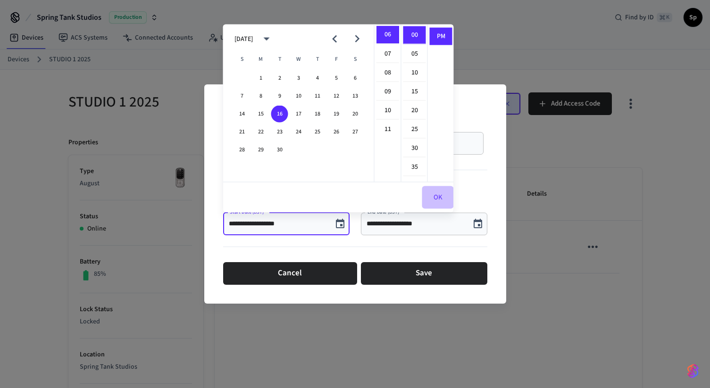
click at [437, 193] on button "OK" at bounding box center [438, 197] width 32 height 23
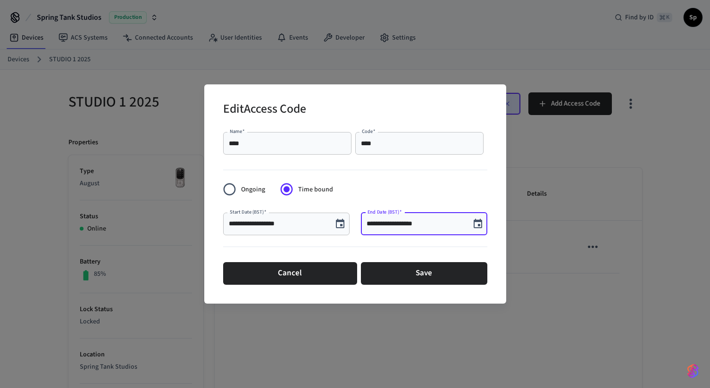
click at [423, 222] on input "**********" at bounding box center [416, 223] width 98 height 9
click at [482, 226] on icon "Choose date, selected date is Sep 16, 2025" at bounding box center [477, 223] width 11 height 11
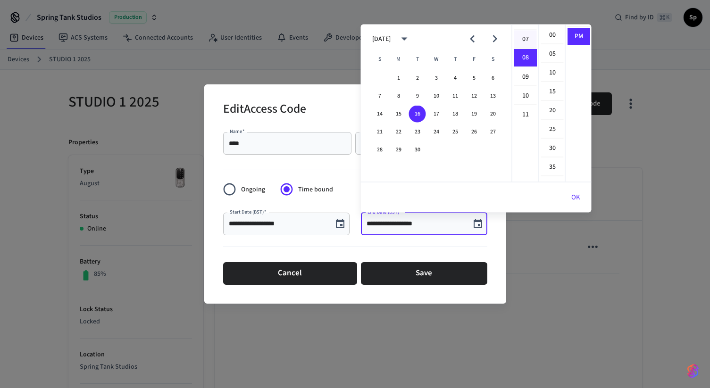
click at [525, 40] on li "07" at bounding box center [525, 40] width 23 height 18
click at [551, 33] on li "55" at bounding box center [552, 36] width 23 height 17
type input "**********"
click at [577, 198] on button "OK" at bounding box center [576, 197] width 32 height 23
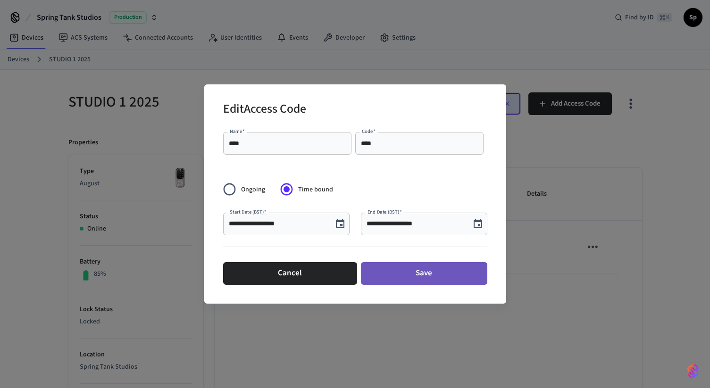
click at [407, 269] on button "Save" at bounding box center [424, 273] width 126 height 23
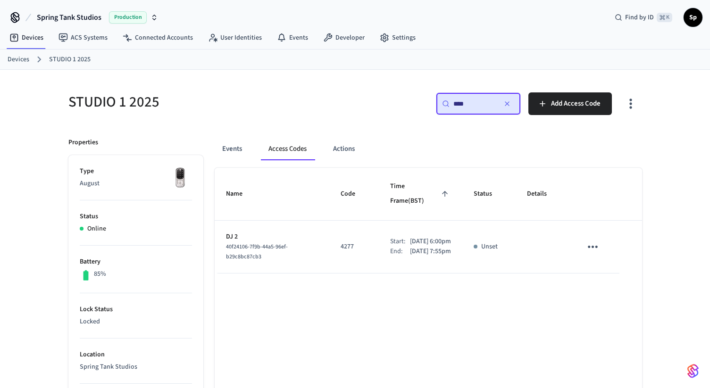
click at [506, 105] on icon "button" at bounding box center [507, 104] width 4 height 4
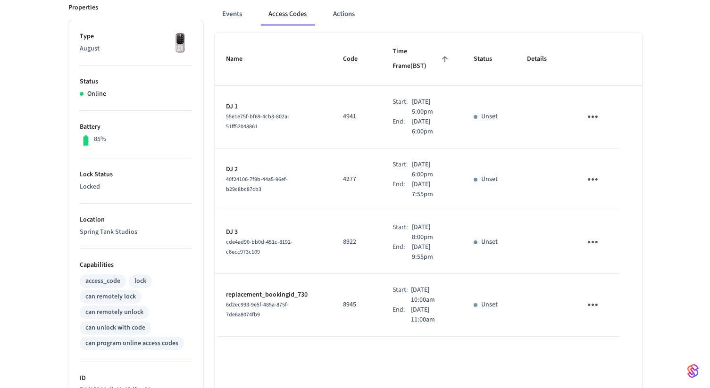
scroll to position [134, 0]
drag, startPoint x: 592, startPoint y: 163, endPoint x: 642, endPoint y: 179, distance: 53.1
click at [597, 179] on div "STUDIO 1 2025 ​ ​ Add Access Code Properties Type August Status Online Battery …" at bounding box center [355, 251] width 589 height 609
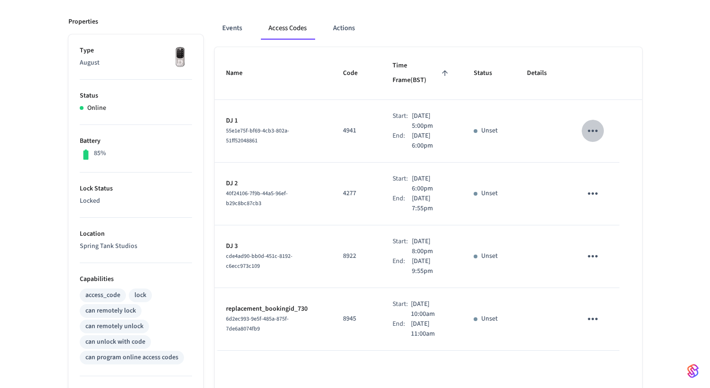
click at [594, 124] on icon "sticky table" at bounding box center [593, 131] width 15 height 15
click at [597, 143] on li "Edit" at bounding box center [615, 144] width 45 height 25
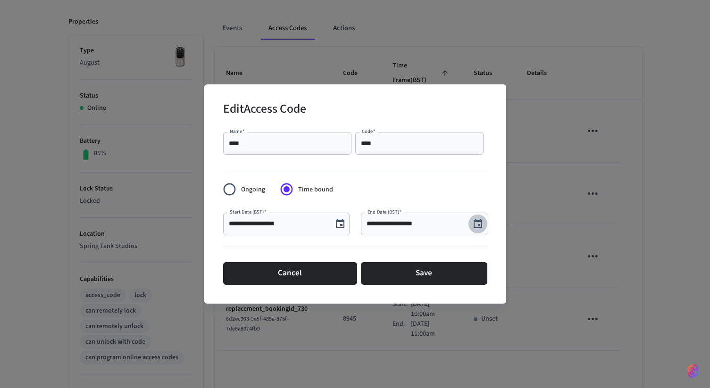
click at [479, 226] on icon "Choose date, selected date is Sep 16, 2025" at bounding box center [477, 223] width 11 height 11
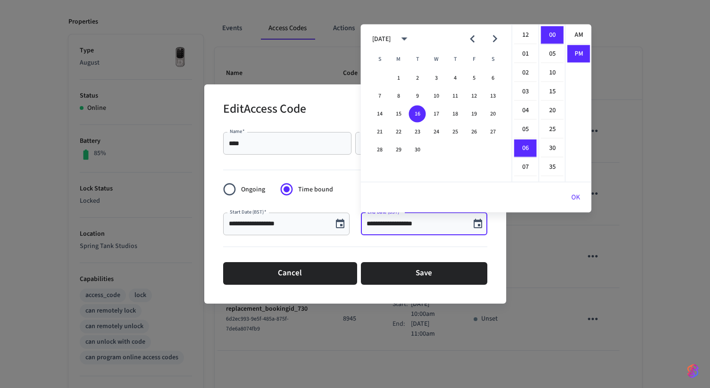
scroll to position [17, 0]
click at [527, 39] on li "05" at bounding box center [525, 41] width 23 height 18
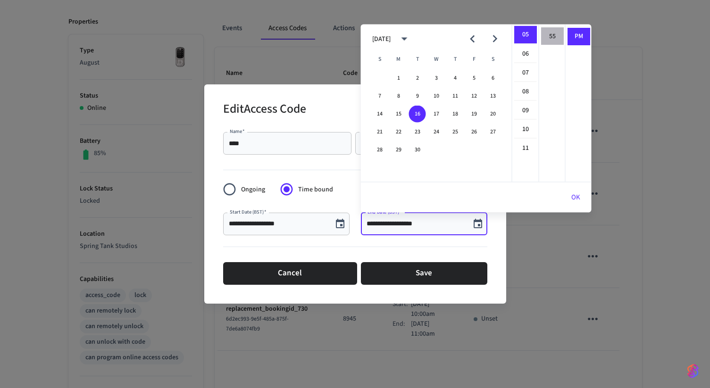
click at [550, 36] on li "55" at bounding box center [552, 36] width 23 height 17
type input "**********"
click at [574, 194] on button "OK" at bounding box center [576, 197] width 32 height 23
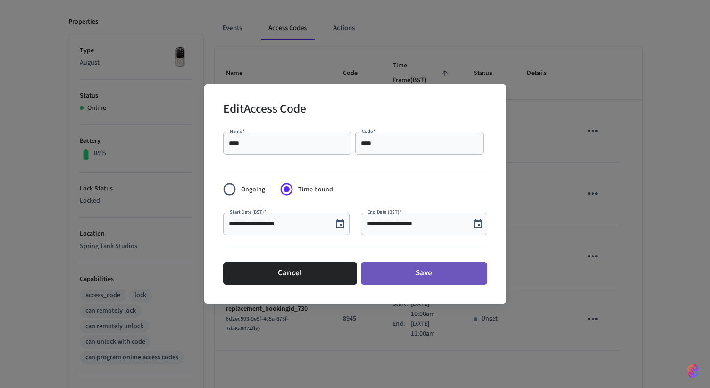
click at [427, 272] on button "Save" at bounding box center [424, 273] width 126 height 23
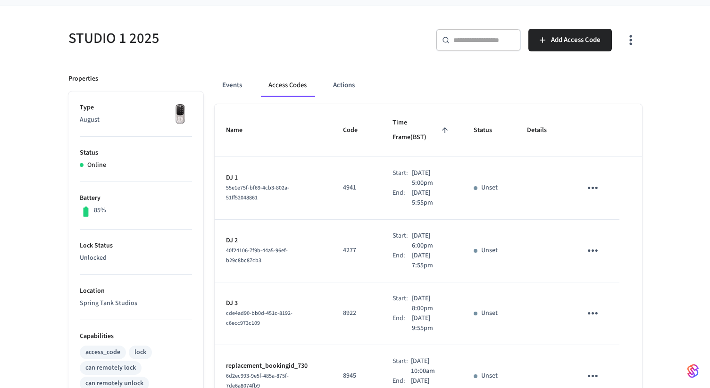
scroll to position [56, 0]
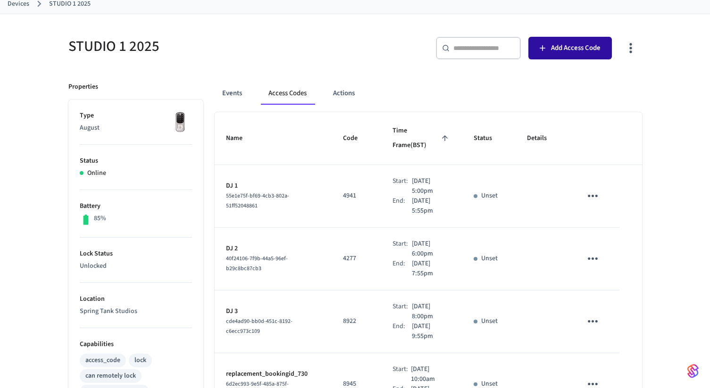
click at [565, 51] on span "Add Access Code" at bounding box center [576, 48] width 50 height 12
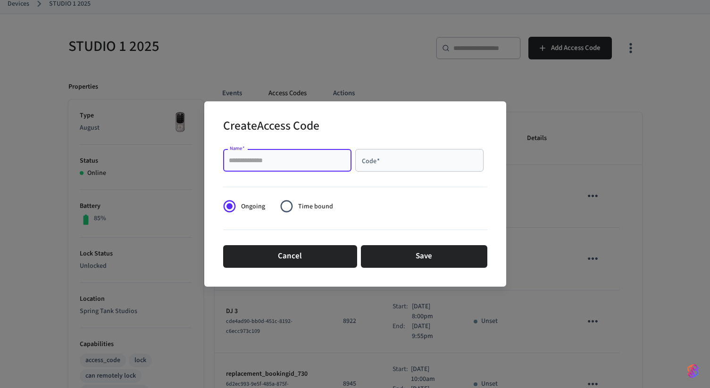
click at [323, 159] on input "Name   *" at bounding box center [287, 160] width 117 height 9
type input "**"
click at [405, 168] on div "Code   *" at bounding box center [419, 160] width 128 height 23
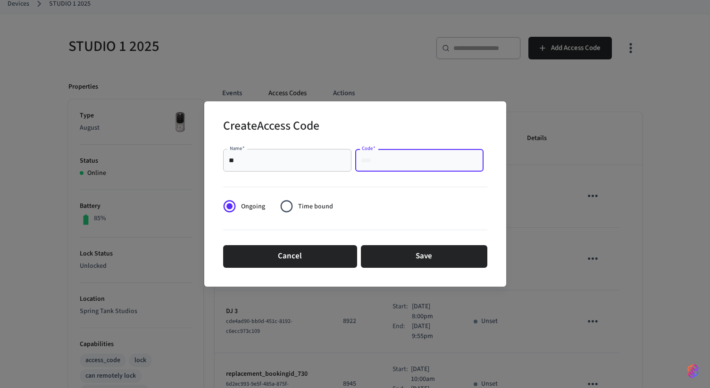
paste input "****"
type input "****"
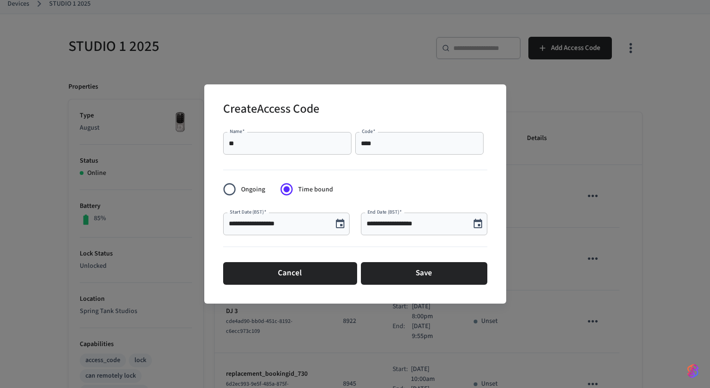
click at [279, 225] on input "**********" at bounding box center [278, 223] width 98 height 9
click at [270, 224] on input "**********" at bounding box center [278, 223] width 98 height 9
click at [337, 224] on icon "Choose date, selected date is Sep 16, 2025" at bounding box center [340, 223] width 11 height 11
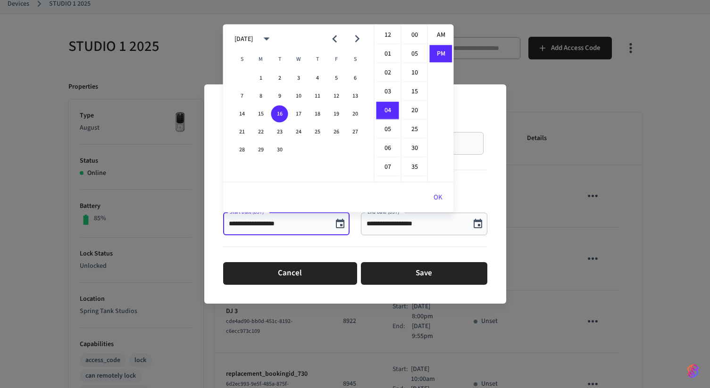
scroll to position [17, 0]
click at [417, 41] on li "00" at bounding box center [414, 35] width 23 height 18
type input "**********"
click at [386, 222] on input "**********" at bounding box center [416, 223] width 98 height 9
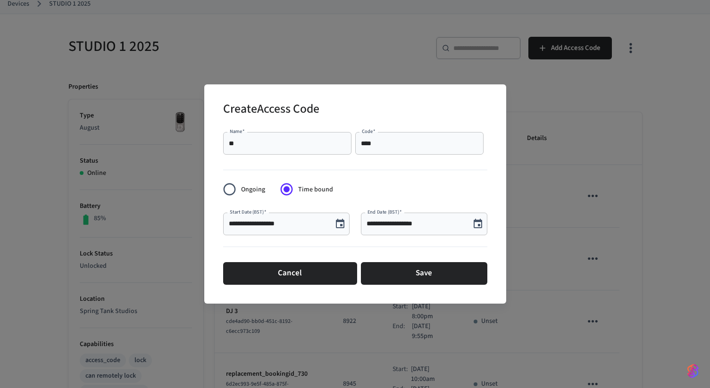
click at [475, 224] on icon "Choose date, selected date is Sep 16, 2025" at bounding box center [477, 223] width 11 height 11
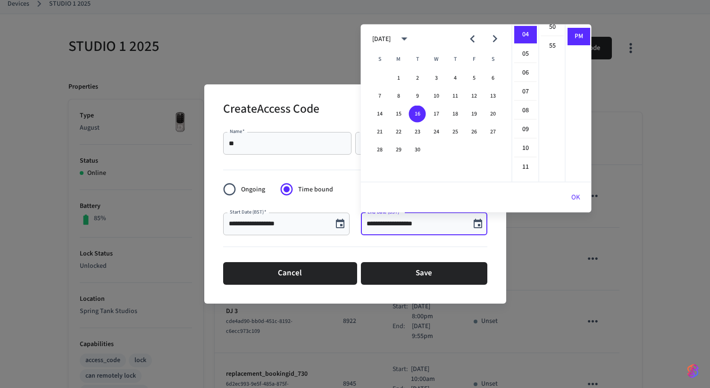
scroll to position [206, 0]
click at [553, 30] on li "55" at bounding box center [552, 36] width 23 height 17
type input "**********"
click at [575, 199] on button "OK" at bounding box center [576, 197] width 32 height 23
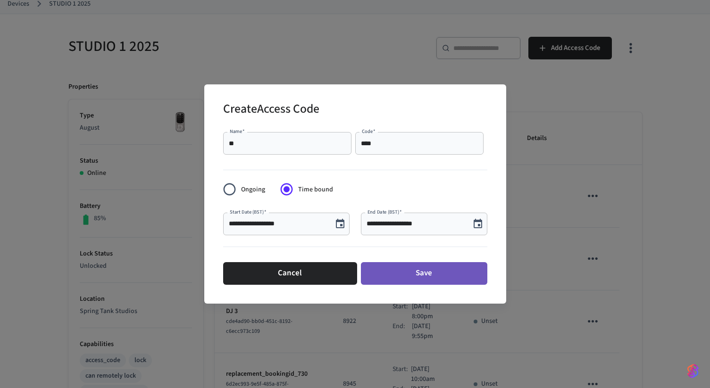
click at [414, 271] on button "Save" at bounding box center [424, 273] width 126 height 23
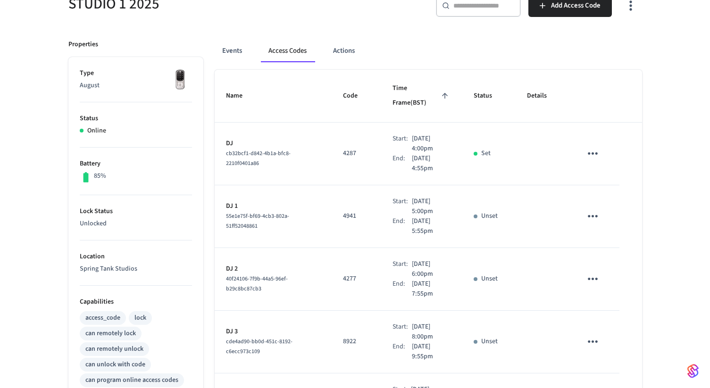
scroll to position [0, 0]
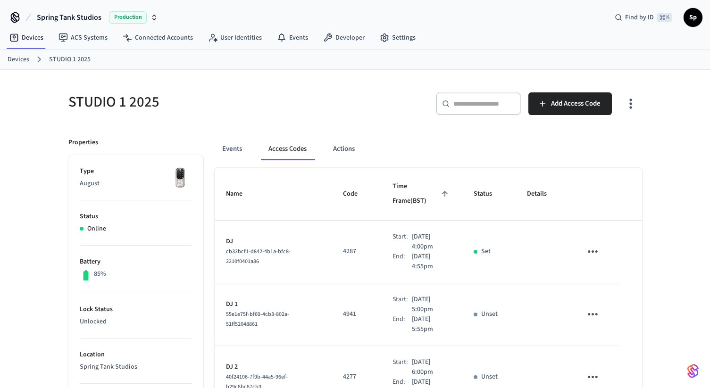
click at [22, 58] on link "Devices" at bounding box center [19, 60] width 22 height 10
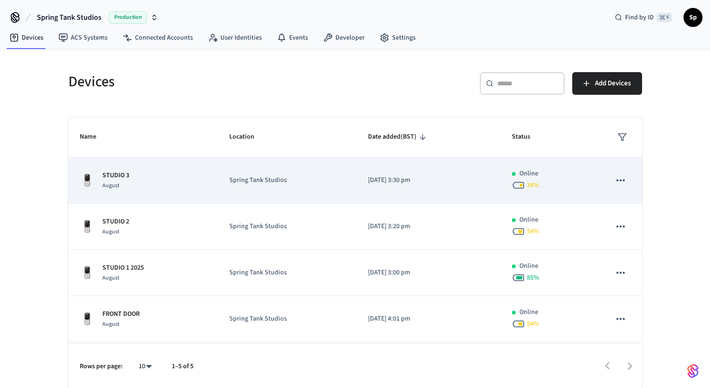
click at [135, 182] on div "STUDIO [DATE]" at bounding box center [143, 181] width 127 height 20
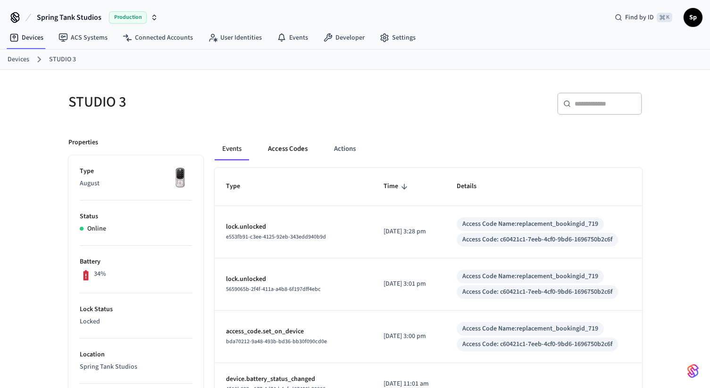
click at [295, 152] on button "Access Codes" at bounding box center [287, 149] width 55 height 23
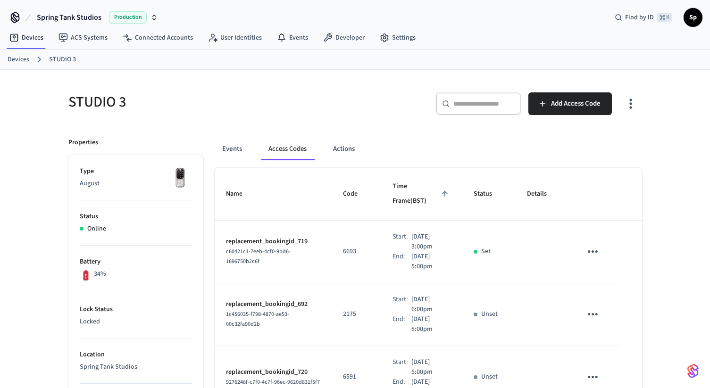
click at [22, 60] on link "Devices" at bounding box center [19, 60] width 22 height 10
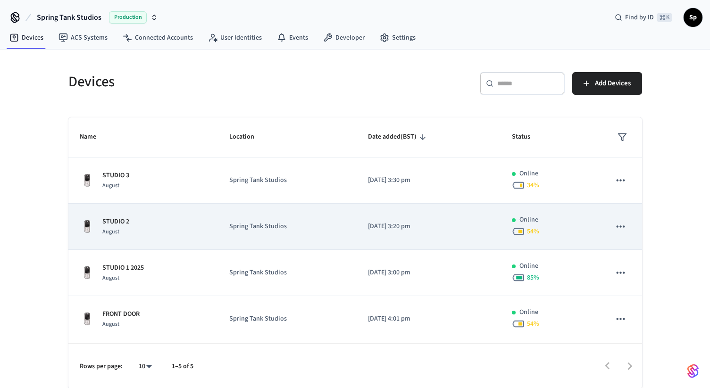
click at [171, 232] on div "STUDIO [DATE]" at bounding box center [143, 227] width 127 height 20
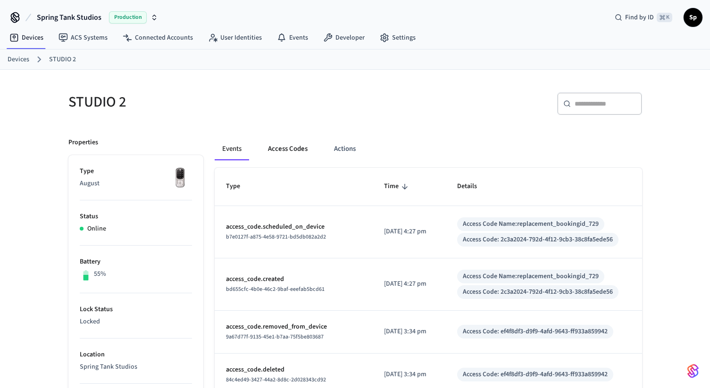
click at [298, 150] on button "Access Codes" at bounding box center [287, 149] width 55 height 23
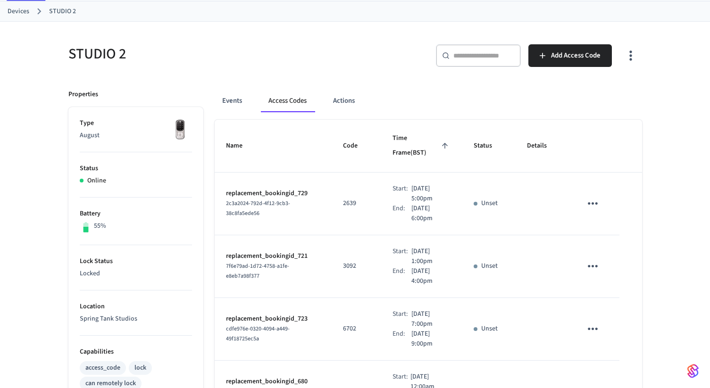
scroll to position [42, 0]
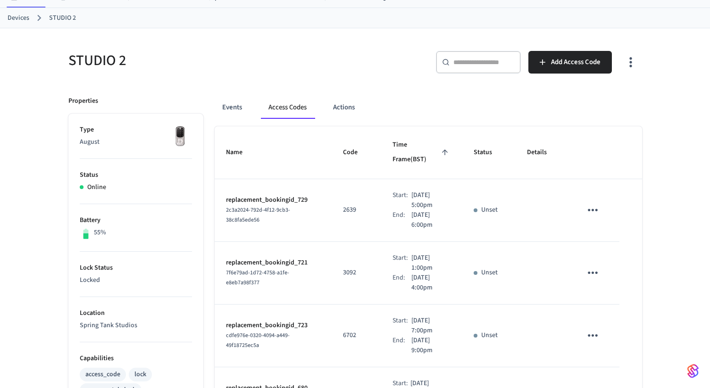
click at [19, 23] on ol "Devices STUDIO 2" at bounding box center [359, 18] width 703 height 12
click at [18, 20] on link "Devices" at bounding box center [19, 18] width 22 height 10
